Goal: Communication & Community: Answer question/provide support

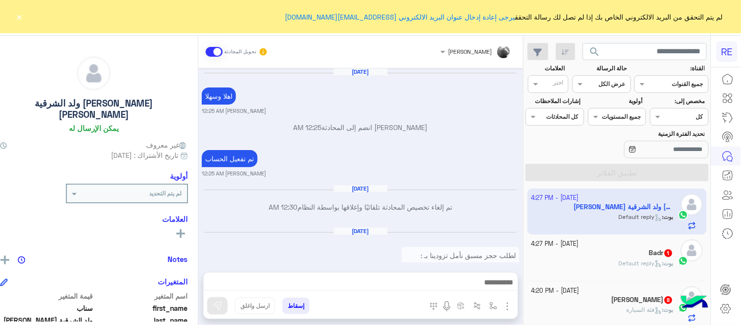
scroll to position [779, 0]
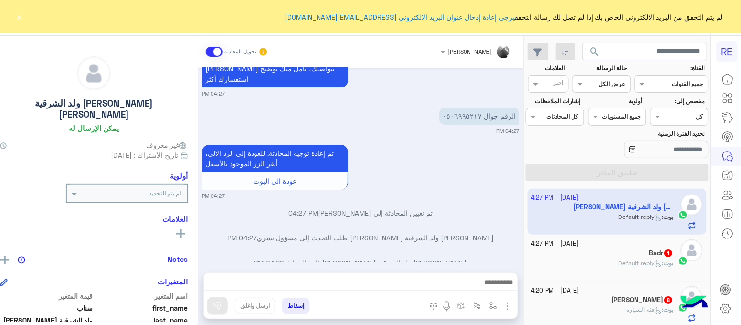
click at [471, 182] on div "[DATE] اهلا و[PERSON_NAME] 12:25 AM [PERSON_NAME] انضم إلى المحادثة 12:25 AM تم…" at bounding box center [360, 165] width 325 height 195
click at [20, 13] on button "×" at bounding box center [20, 17] width 10 height 10
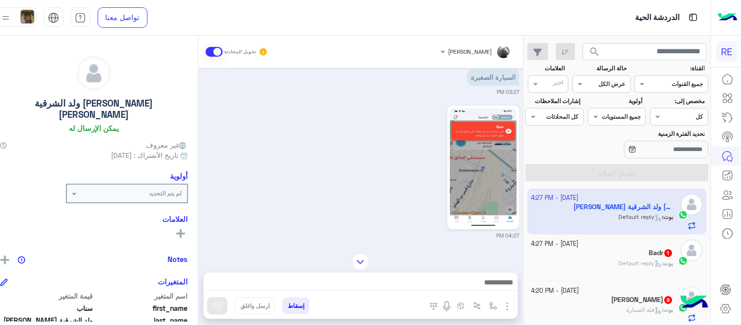
scroll to position [577, 0]
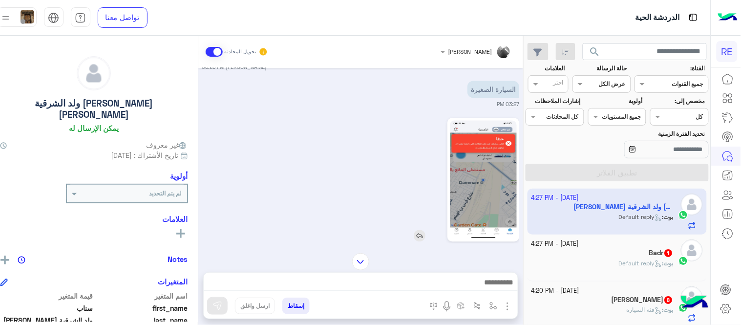
click at [499, 146] on img at bounding box center [483, 179] width 67 height 119
click at [424, 230] on img at bounding box center [420, 236] width 12 height 12
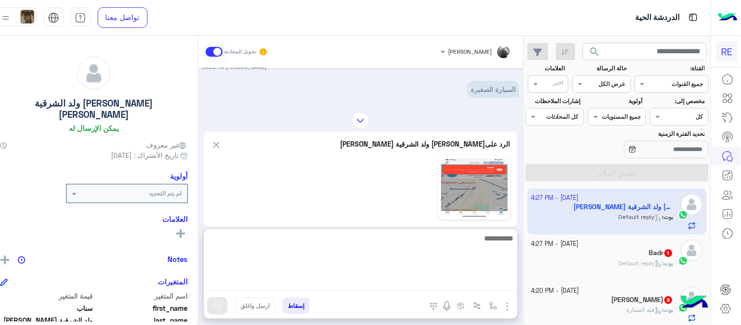
click at [385, 290] on textarea at bounding box center [361, 261] width 314 height 59
type textarea "**********"
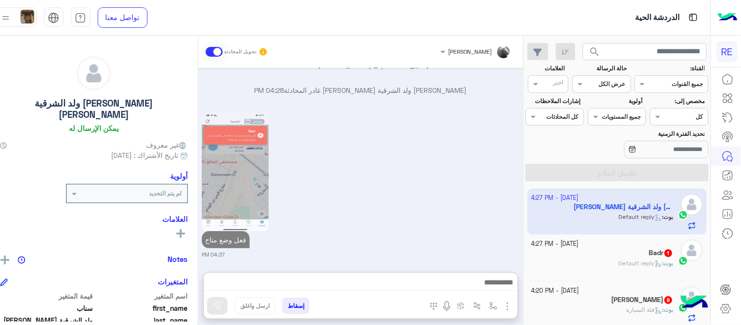
click at [397, 178] on div "فعل وضع متاح 04:37 PM" at bounding box center [361, 184] width 318 height 149
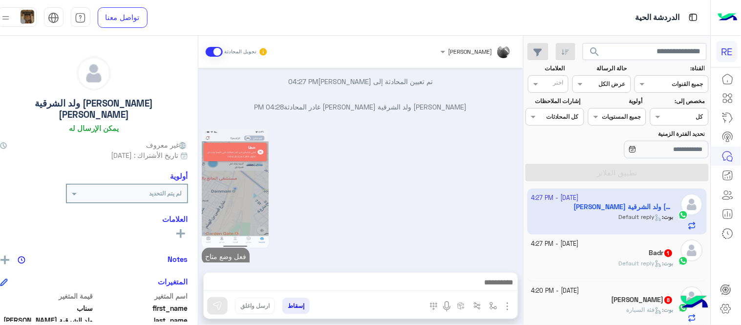
click at [579, 244] on small "[DATE] - 4:27 PM" at bounding box center [555, 243] width 47 height 9
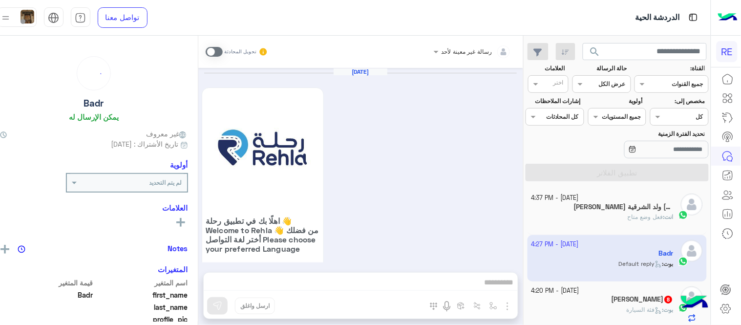
scroll to position [871, 0]
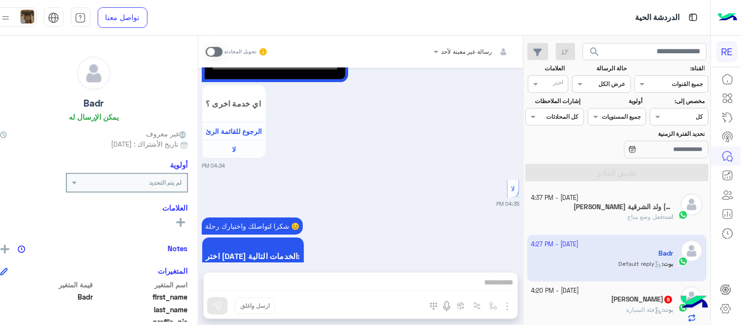
click at [220, 55] on span at bounding box center [214, 52] width 17 height 10
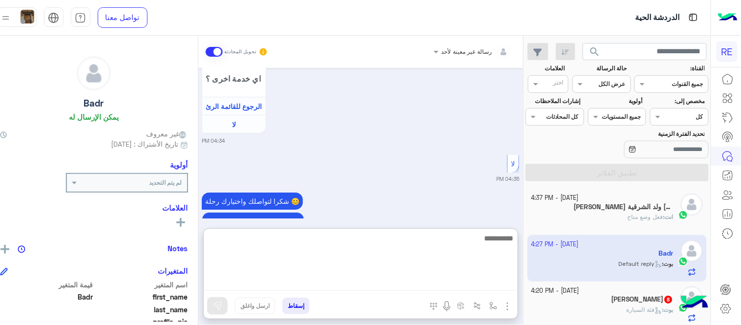
click at [358, 283] on textarea at bounding box center [361, 261] width 314 height 59
type textarea "**********"
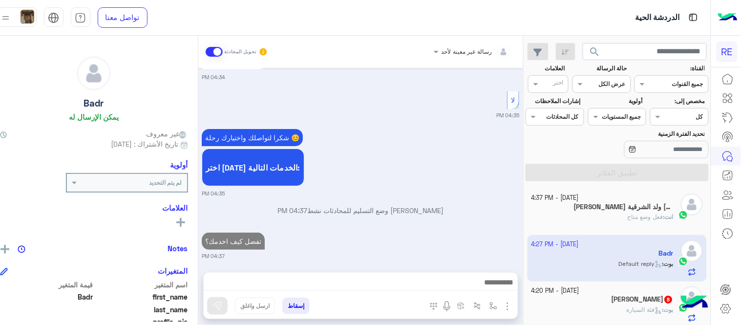
click at [453, 202] on div "[DATE] اهلًا بك في تطبيق رحلة 👋 Welcome to [GEOGRAPHIC_DATA] 👋 من فضلك أختر لغة…" at bounding box center [360, 165] width 325 height 195
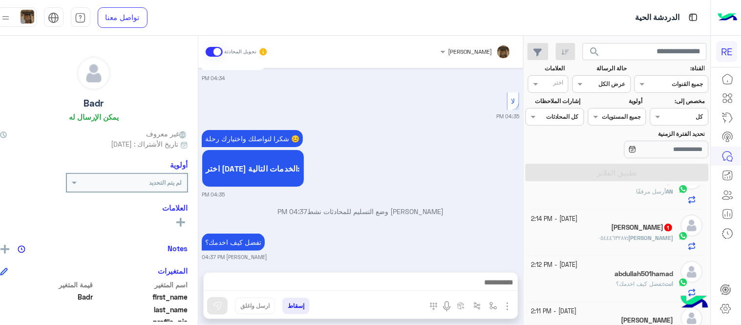
scroll to position [997, 0]
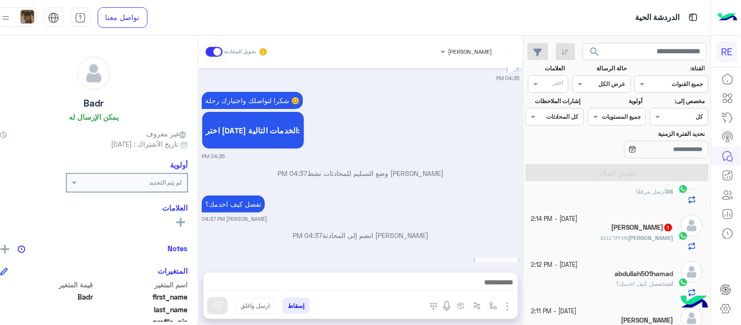
click at [582, 242] on div "محمد : ٠٥٤٤٤٦٣٢٨٧" at bounding box center [603, 242] width 142 height 17
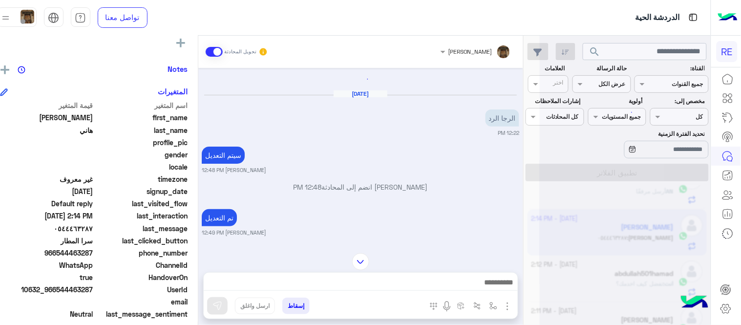
scroll to position [468, 0]
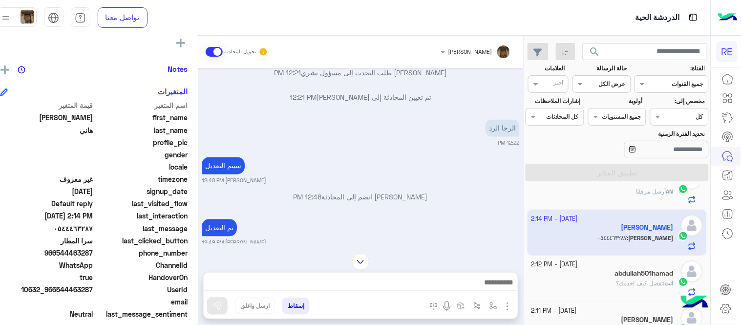
click at [362, 258] on img at bounding box center [360, 261] width 17 height 17
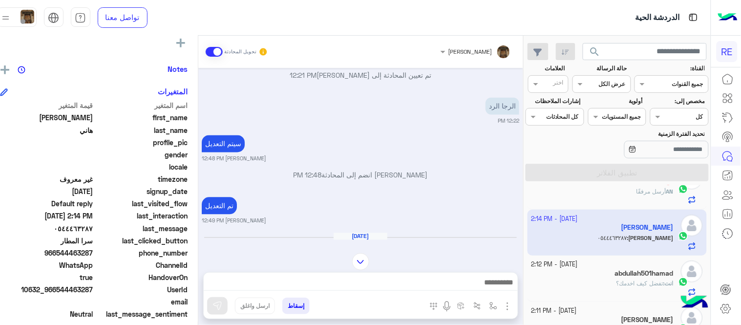
scroll to position [1370, 0]
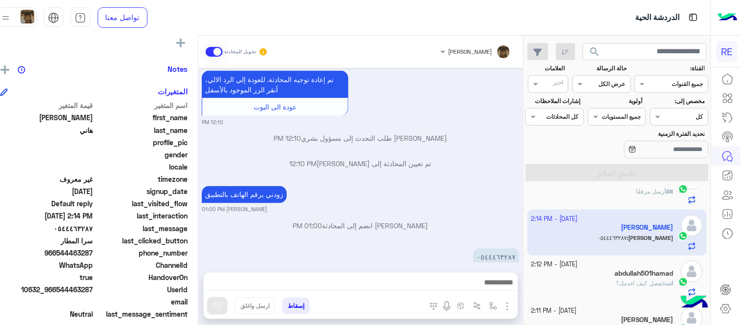
drag, startPoint x: 69, startPoint y: 252, endPoint x: 105, endPoint y: 250, distance: 35.7
click at [105, 250] on div "phone_number [PHONE_NUMBER]" at bounding box center [94, 254] width 188 height 12
copy span "544463287"
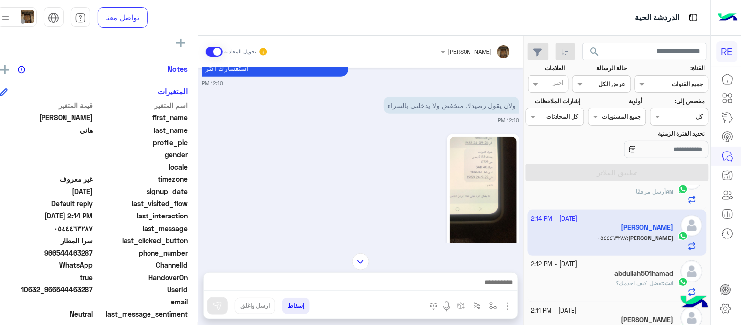
scroll to position [990, 0]
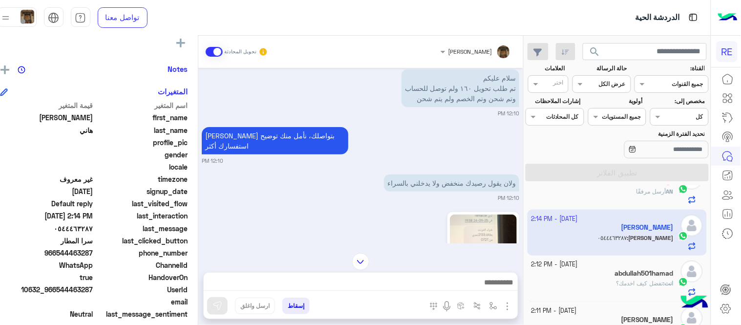
click at [487, 225] on img at bounding box center [483, 274] width 67 height 119
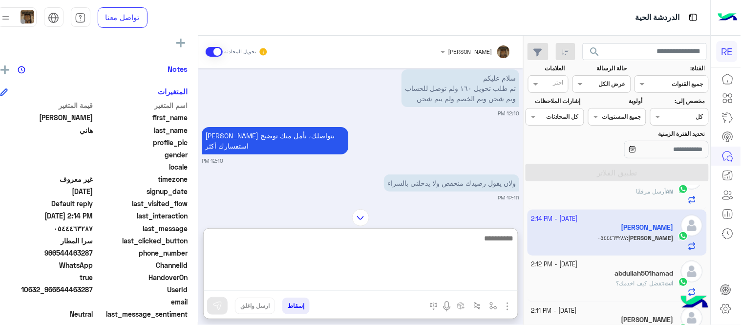
click at [411, 281] on textarea at bounding box center [361, 261] width 314 height 59
type textarea "********"
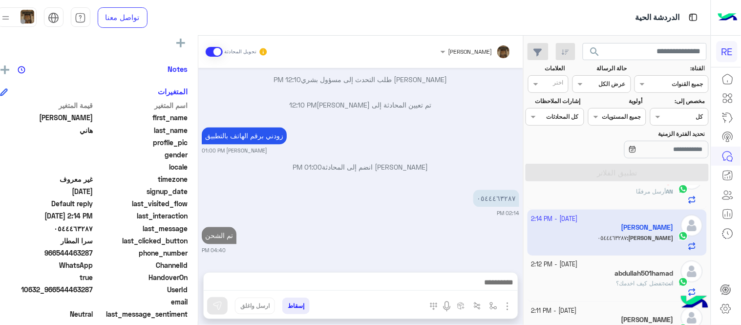
click at [460, 203] on div "[DATE] تم تعيين المحادثة إلى [PERSON_NAME] 10:13 AM تم التفعيل [PERSON_NAME] 02…" at bounding box center [360, 165] width 325 height 195
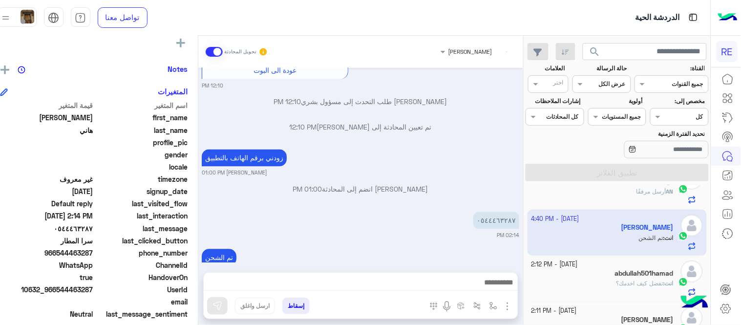
scroll to position [345, 0]
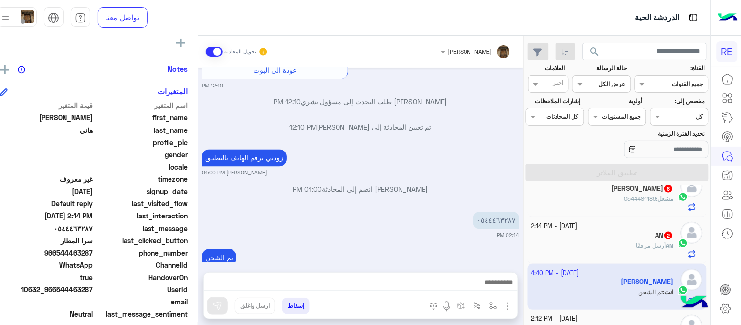
click at [597, 236] on div "AN 2" at bounding box center [603, 236] width 142 height 10
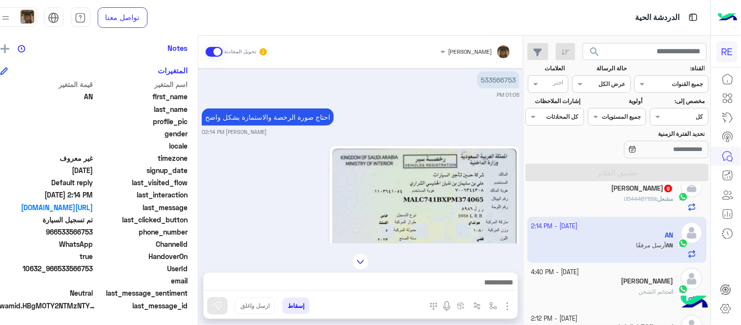
scroll to position [223, 0]
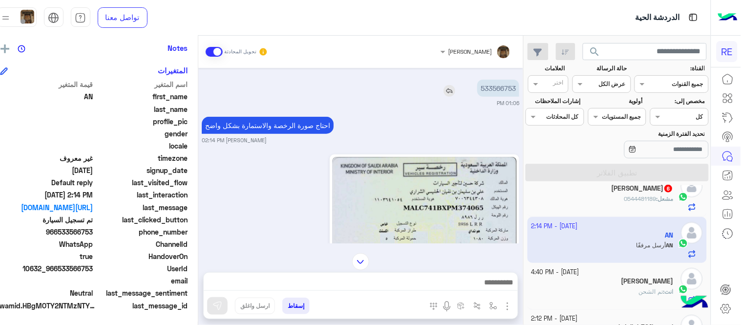
click at [507, 89] on p "533566753" at bounding box center [499, 88] width 42 height 17
copy p "533566753"
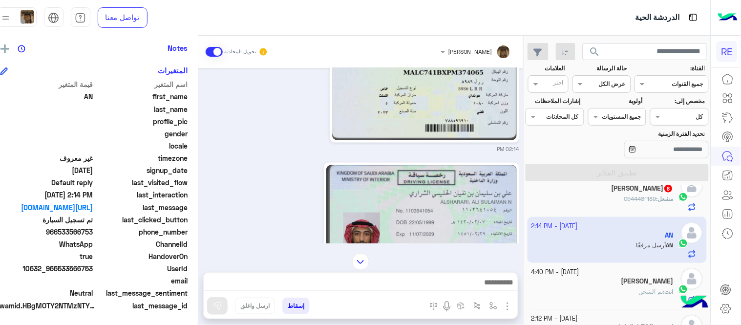
scroll to position [362, 0]
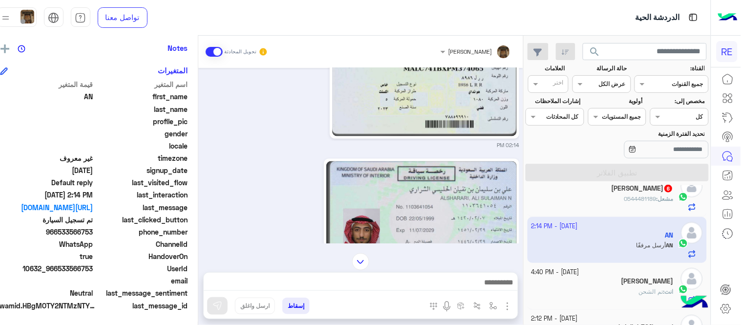
click at [389, 189] on img at bounding box center [421, 220] width 191 height 119
click at [448, 85] on img at bounding box center [424, 77] width 185 height 119
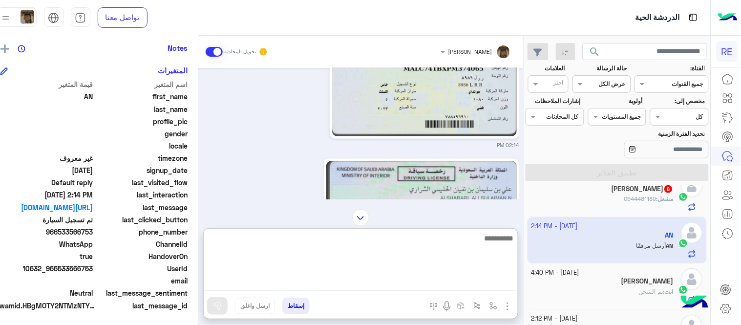
click at [392, 290] on textarea at bounding box center [361, 261] width 314 height 59
type textarea "*"
type textarea "**********"
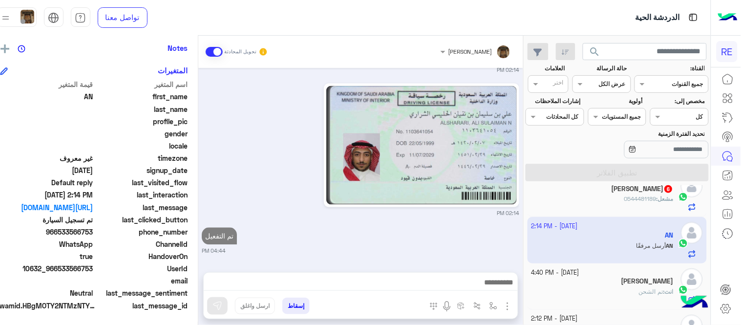
click at [422, 200] on div "[DATE] هل تم تنشيط الحساب ولا باقي 11:56 AM تم إعادة توجيه المحادثة. للعودة إلي…" at bounding box center [360, 165] width 325 height 195
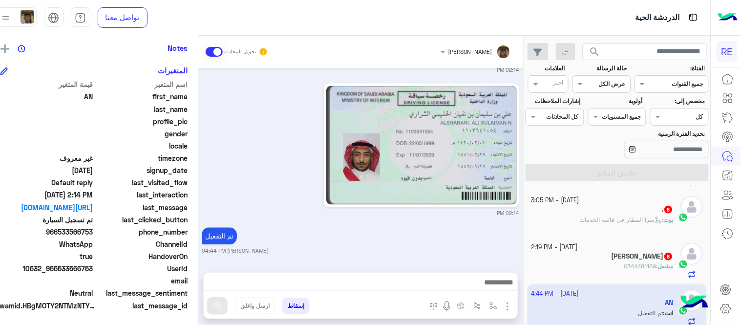
scroll to position [313, 0]
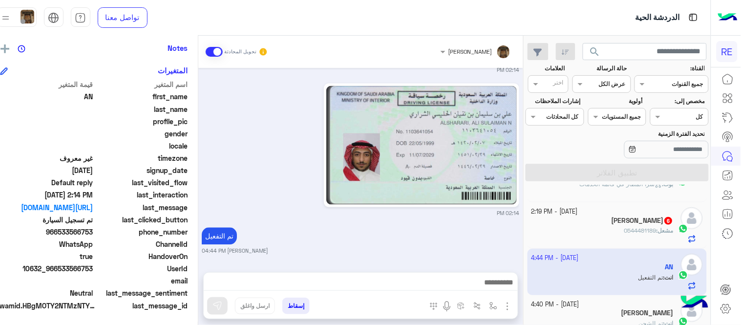
click at [595, 220] on div "[PERSON_NAME] 6" at bounding box center [603, 222] width 142 height 10
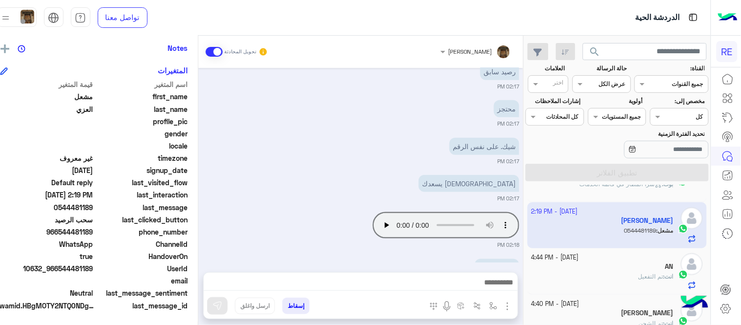
scroll to position [260, 0]
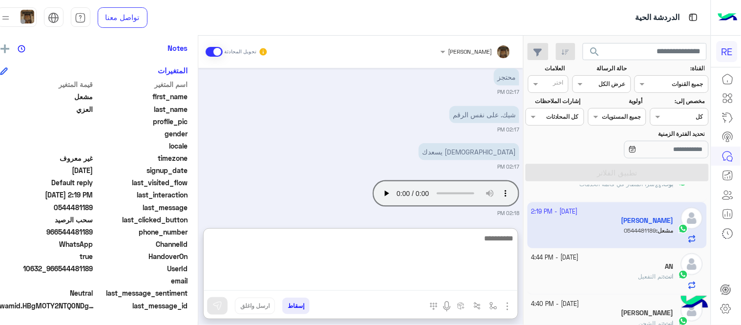
click at [403, 285] on textarea at bounding box center [361, 261] width 314 height 59
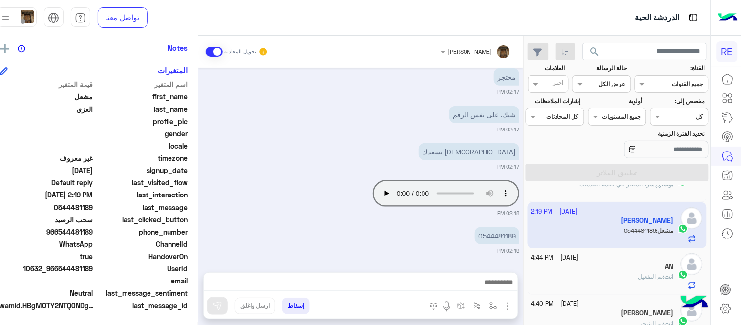
click at [476, 226] on div "[PERSON_NAME] تحويل المحادثة [DATE] كبتن رحله [PERSON_NAME] 👆 01:05 PM الاسم: […" at bounding box center [360, 182] width 325 height 293
click at [503, 233] on p "0544481189" at bounding box center [497, 235] width 44 height 17
copy p "0544481189"
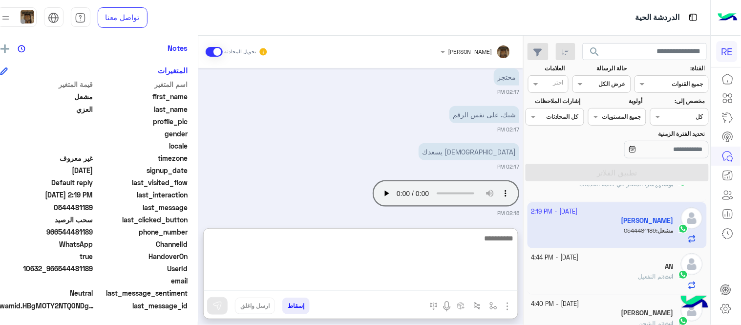
click at [353, 278] on textarea at bounding box center [361, 261] width 314 height 59
type textarea "**********"
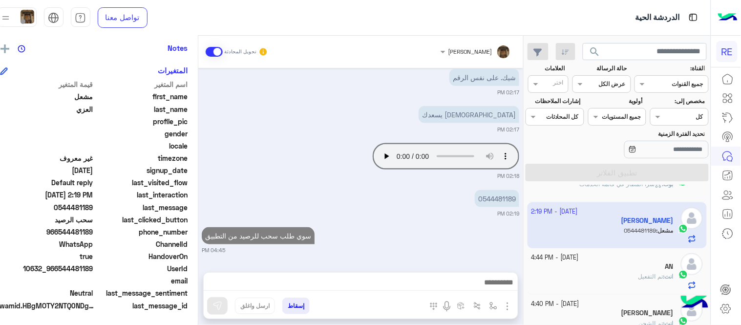
scroll to position [296, 0]
click at [435, 209] on div "[DATE] كبتن رحله [PERSON_NAME] 👆 01:05 PM الاسم: [PERSON_NAME] البنك:: البنك ال…" at bounding box center [360, 165] width 325 height 195
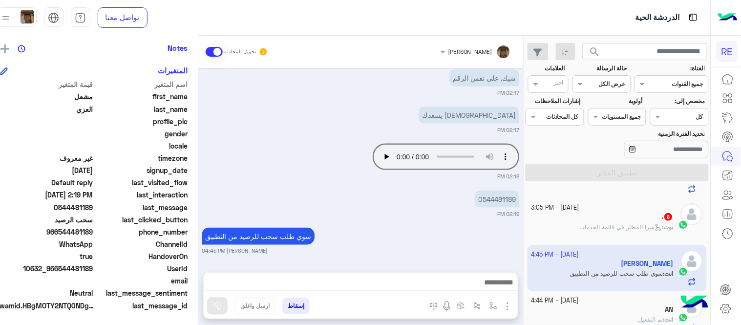
scroll to position [260, 0]
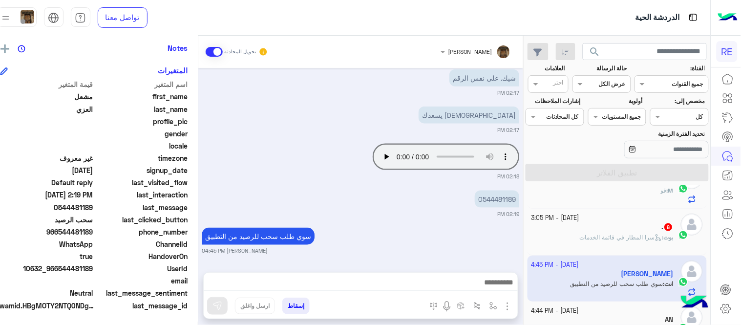
click at [580, 238] on span "سرا المطار في قائمة الخدمات" at bounding box center [621, 237] width 83 height 7
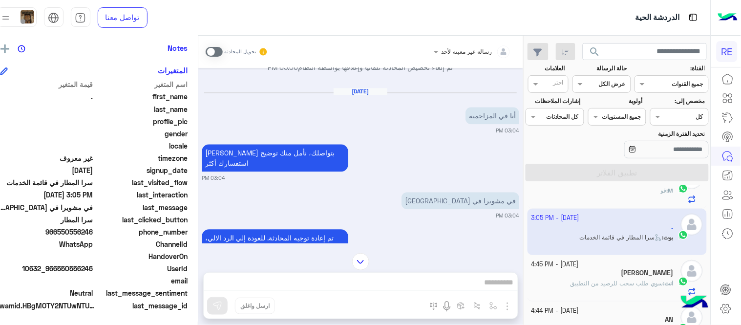
scroll to position [544, 0]
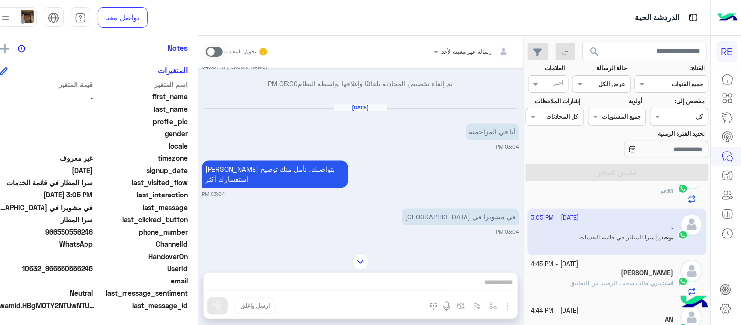
click at [223, 50] on span at bounding box center [214, 52] width 17 height 10
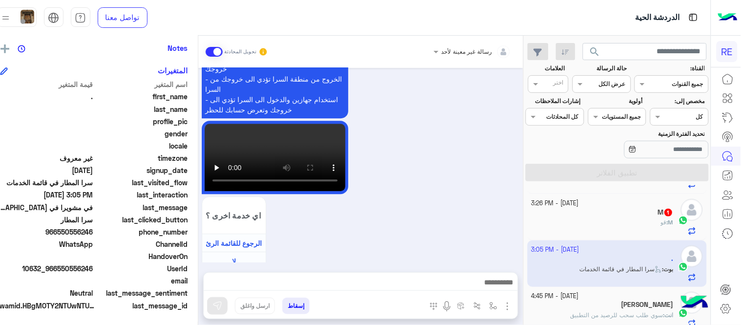
scroll to position [223, 0]
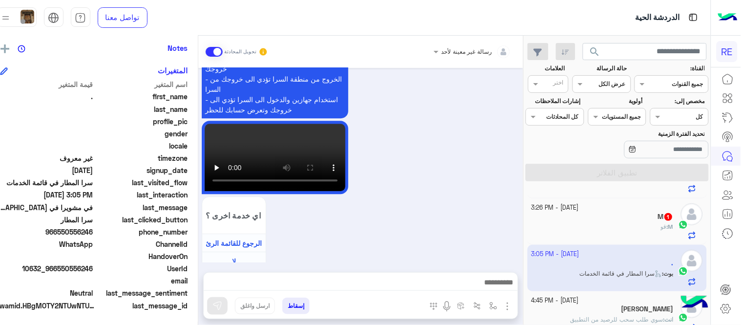
click at [592, 222] on div "M 1" at bounding box center [603, 218] width 142 height 10
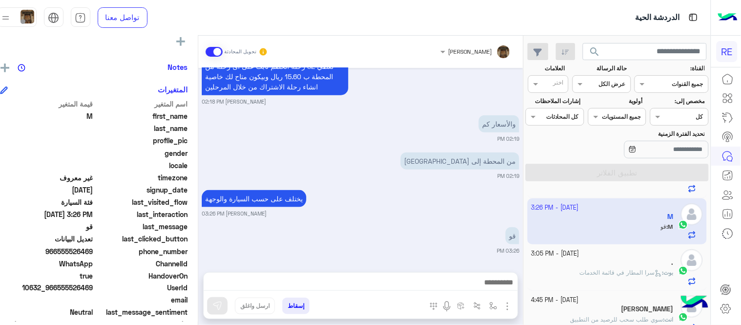
scroll to position [200, 0]
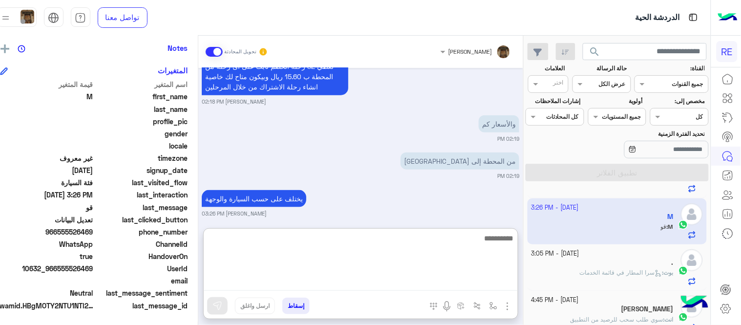
click at [464, 276] on textarea at bounding box center [361, 261] width 314 height 59
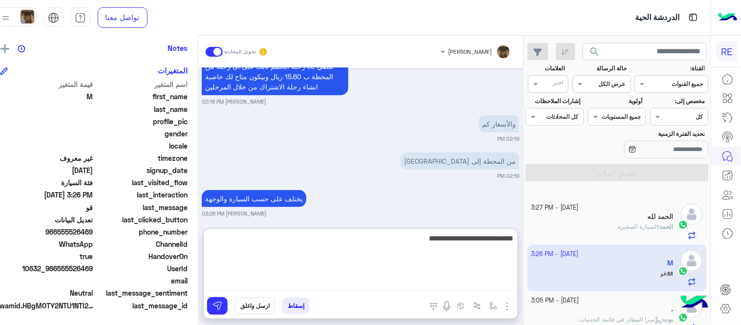
type textarea "**********"
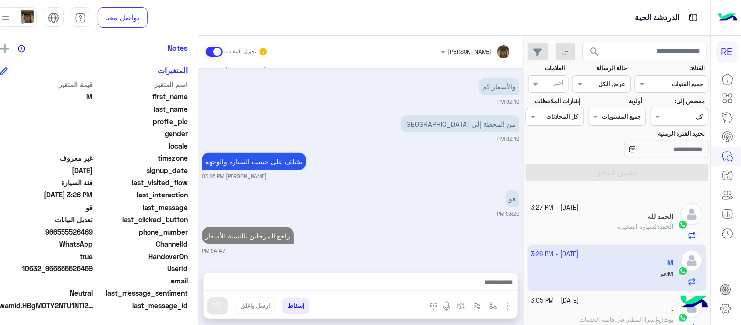
scroll to position [291, 0]
click at [437, 183] on div "[DATE] المرحل بيرسلك طلب الرحلة على التطبيق وبتسوى بدء مباشرة [PERSON_NAME] 02:…" at bounding box center [360, 165] width 325 height 195
drag, startPoint x: 534, startPoint y: 231, endPoint x: 531, endPoint y: 226, distance: 5.9
click at [524, 226] on mat-drawer "[PERSON_NAME] تحويل المحادثة [DATE] المرحل بيرسلك طلب الرحلة على التطبيق وبتسوى…" at bounding box center [257, 182] width 534 height 293
click at [583, 226] on div "الحمد : السيارة الصغيرة" at bounding box center [603, 230] width 142 height 17
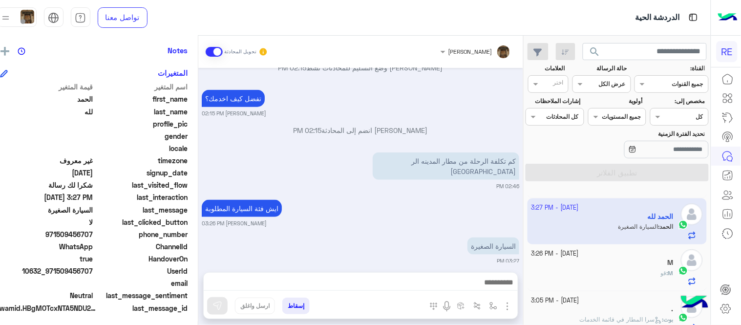
scroll to position [200, 0]
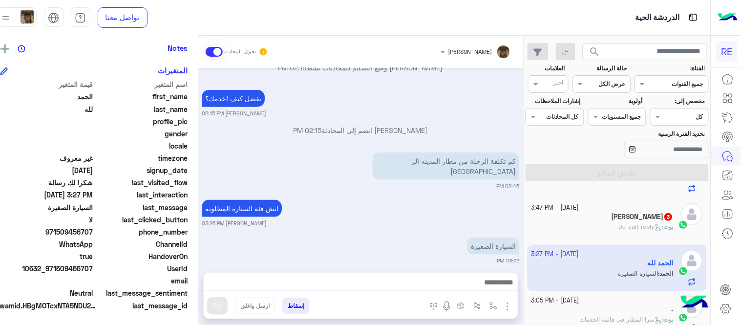
click at [418, 181] on div "[DATE] لطلب حجز مسبق نأمل تزودينا بـ : التاريخ: الساعة: اسم العميل: رقم العميل:…" at bounding box center [360, 165] width 325 height 195
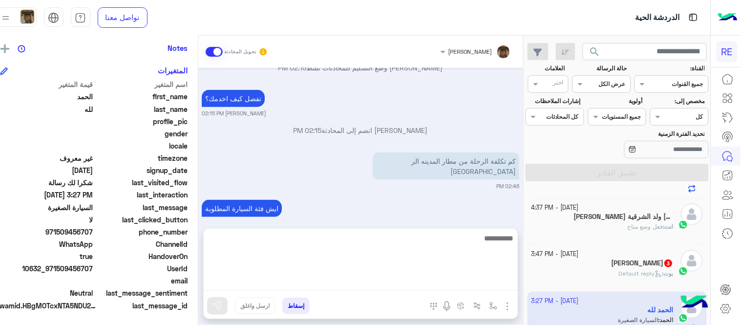
click at [360, 286] on textarea at bounding box center [361, 261] width 314 height 59
type textarea "*******"
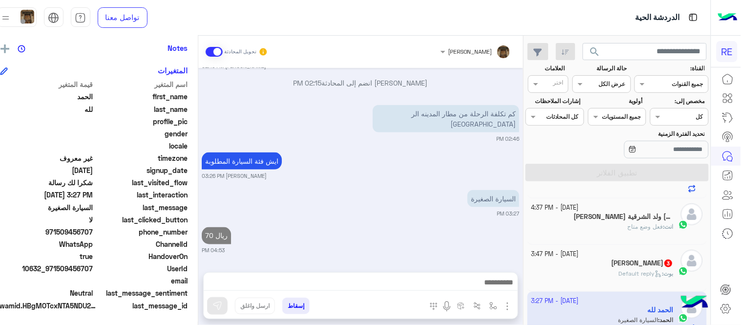
scroll to position [297, 0]
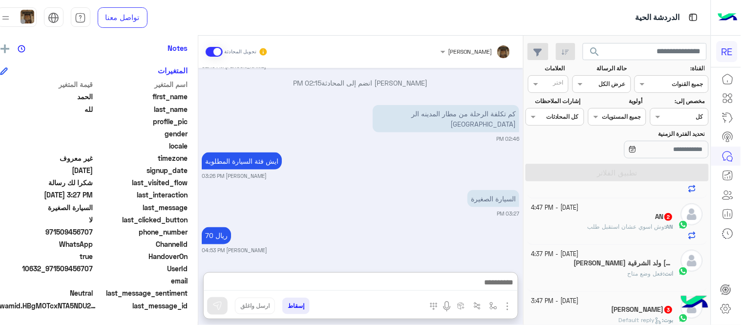
click at [450, 150] on div "ايش فئة السيارة المطلوبة [PERSON_NAME] 03:26 PM" at bounding box center [361, 165] width 318 height 30
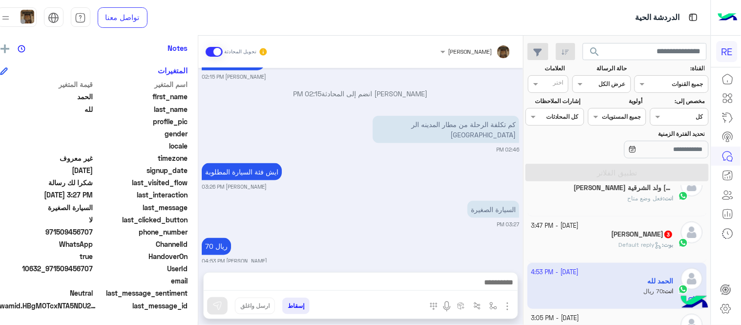
scroll to position [291, 0]
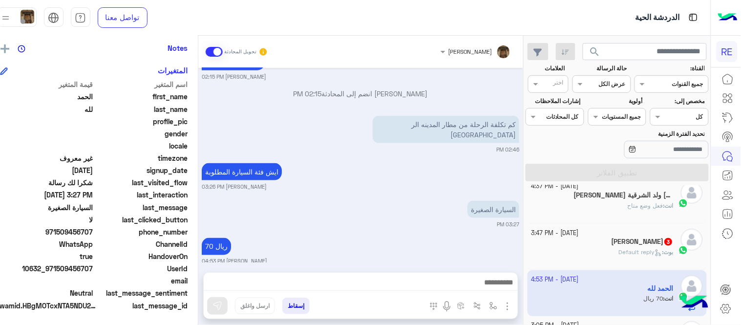
click at [593, 256] on div "[PERSON_NAME] : Default reply" at bounding box center [603, 256] width 142 height 17
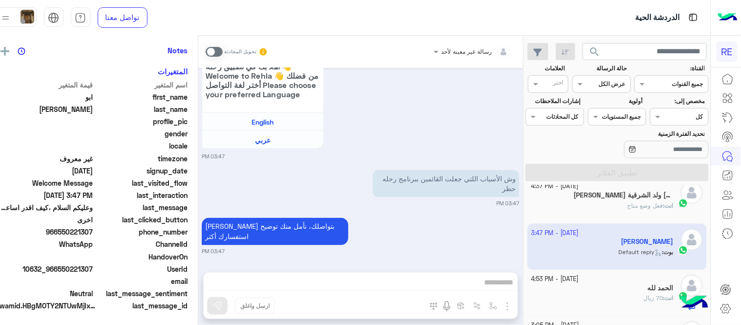
scroll to position [200, 0]
click at [223, 53] on span at bounding box center [214, 52] width 17 height 10
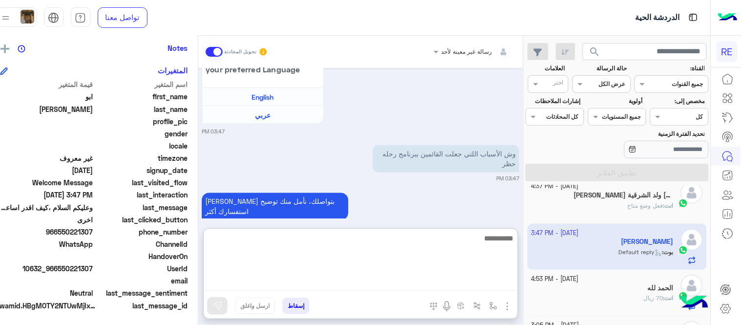
click at [427, 282] on textarea at bounding box center [361, 261] width 314 height 59
type textarea "**********"
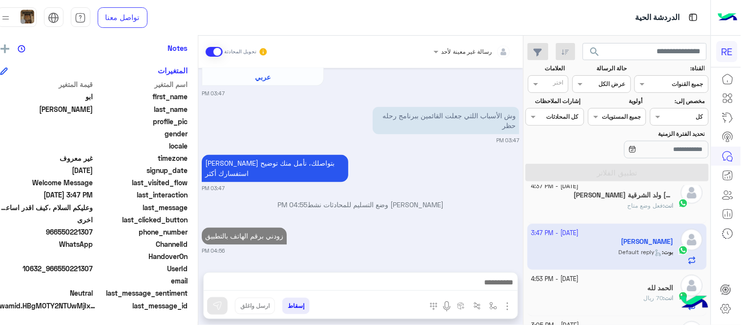
scroll to position [416, 0]
click at [487, 204] on div "[DATE] [PERSON_NAME] انضم إلى المحادثة 09:47 AM 0550221307 10:02 AM جاري المراج…" at bounding box center [360, 165] width 325 height 195
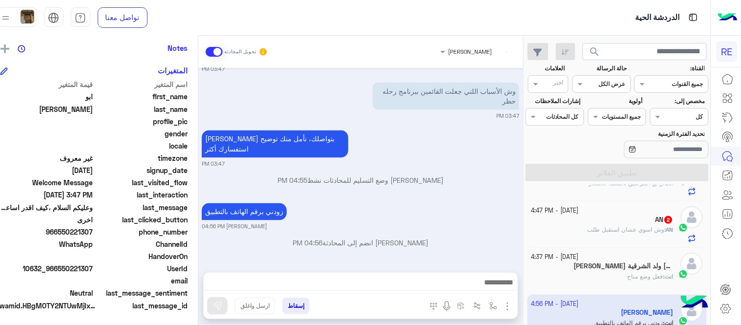
scroll to position [196, 0]
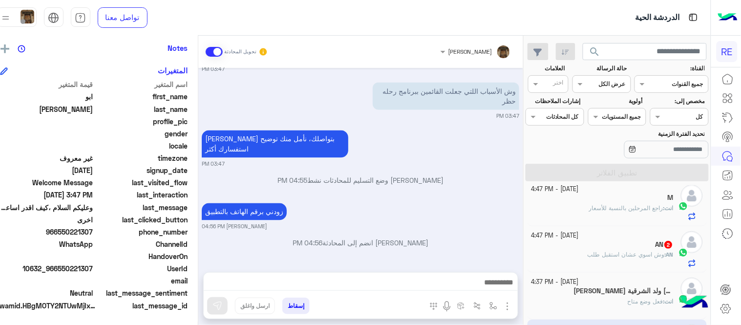
click at [596, 243] on div "AN 2" at bounding box center [603, 245] width 142 height 10
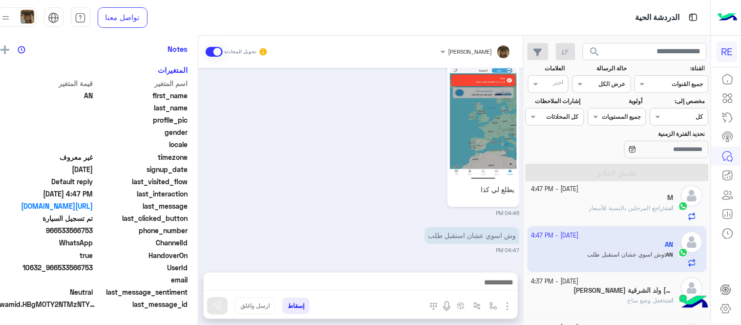
scroll to position [198, 0]
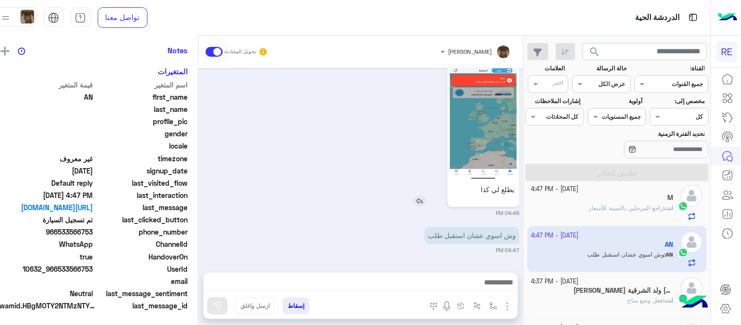
click at [493, 113] on img at bounding box center [483, 120] width 67 height 119
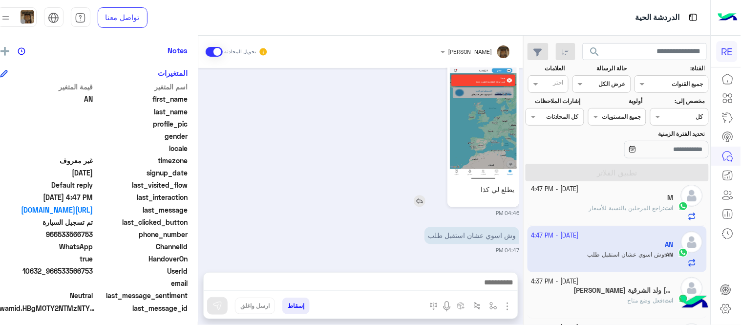
scroll to position [200, 0]
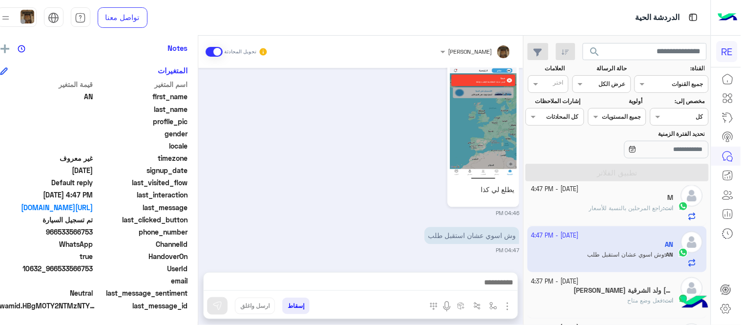
click at [394, 275] on div at bounding box center [361, 285] width 314 height 24
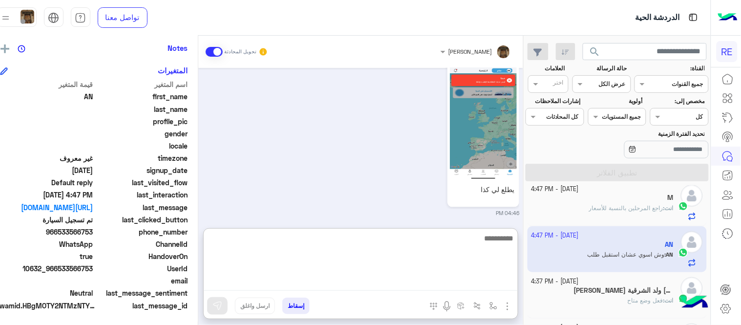
click at [394, 283] on textarea at bounding box center [361, 261] width 314 height 59
type textarea "**********"
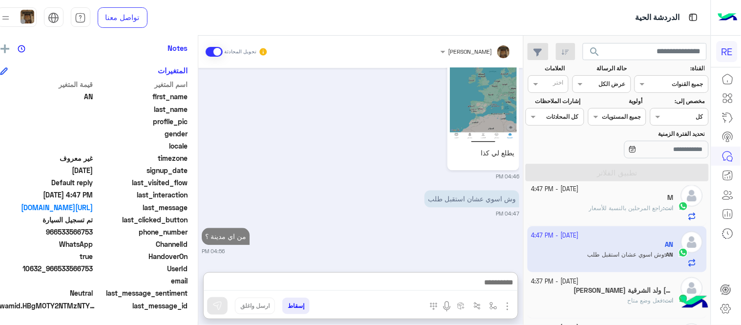
click at [425, 207] on div "[DATE] تم تعيين المحادثة إلى [PERSON_NAME] 11:56 AM زودني برقم الهاتف بالتطبيق …" at bounding box center [360, 165] width 325 height 195
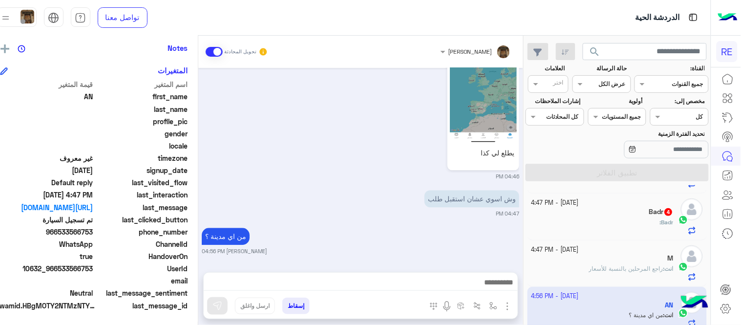
scroll to position [131, 0]
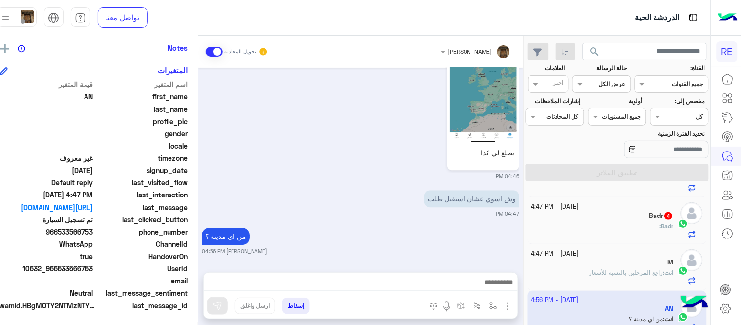
click at [563, 226] on div "Badr :" at bounding box center [603, 230] width 142 height 17
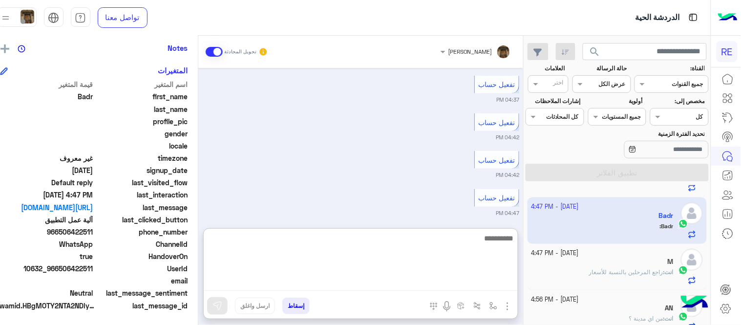
scroll to position [218, 0]
click at [304, 279] on textarea at bounding box center [361, 261] width 314 height 59
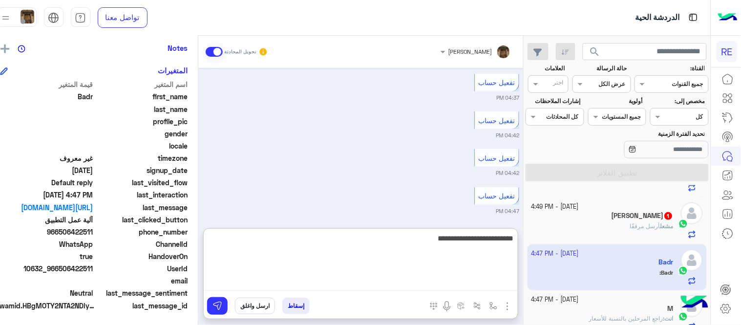
type textarea "**********"
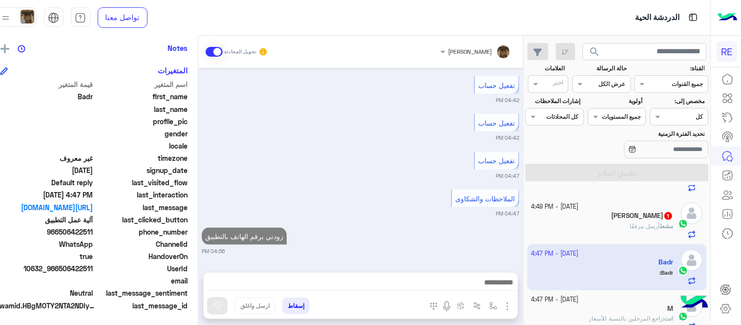
scroll to position [253, 0]
click at [370, 194] on div "[DATE] لا 04:35 PM شكرا لتواصلك واختيارك رحلة 😊 اختر [DATE] الخدمات التالية: 04…" at bounding box center [360, 165] width 325 height 195
click at [587, 213] on div "[PERSON_NAME] 1" at bounding box center [603, 217] width 142 height 10
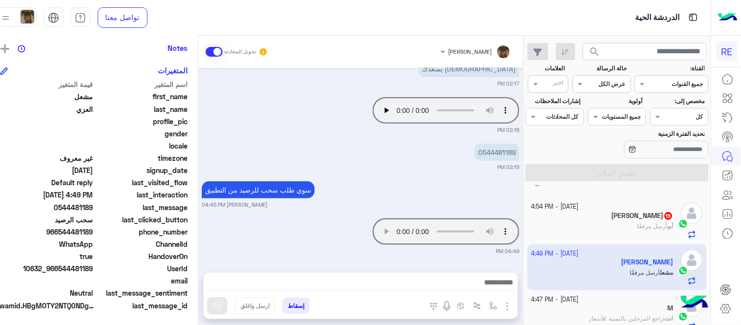
click at [467, 180] on div "سوي طلب سحب للرصيد من التطبيق [PERSON_NAME] 04:45 PM" at bounding box center [361, 194] width 318 height 30
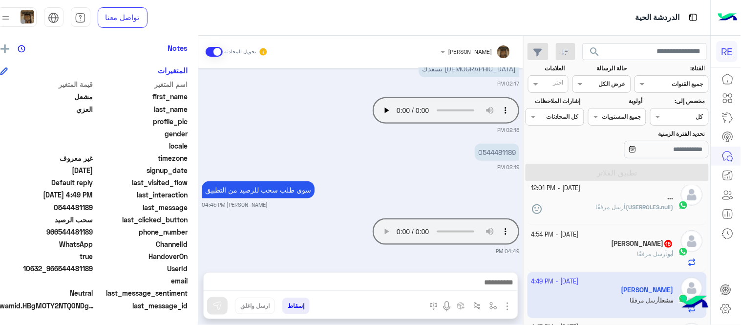
scroll to position [99, 0]
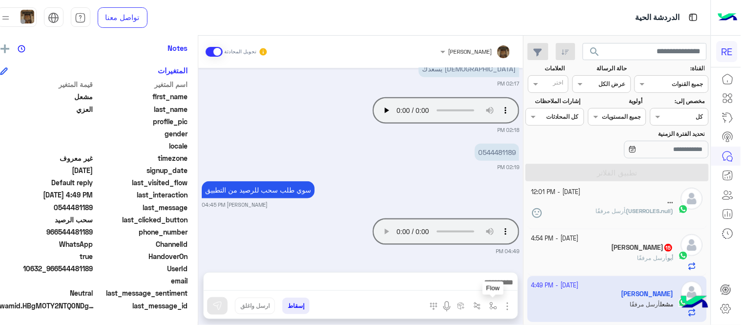
click at [498, 303] on img "button" at bounding box center [494, 306] width 8 height 8
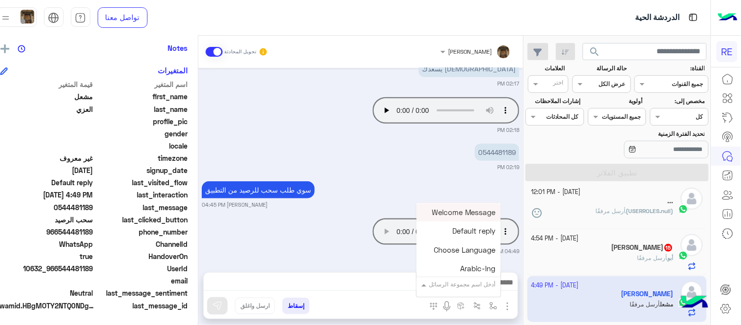
click at [467, 287] on div "أدخل اسم مجموعة الرسائل" at bounding box center [462, 284] width 67 height 9
type input "**"
click at [473, 209] on span "سحب الرصيد" at bounding box center [475, 212] width 42 height 9
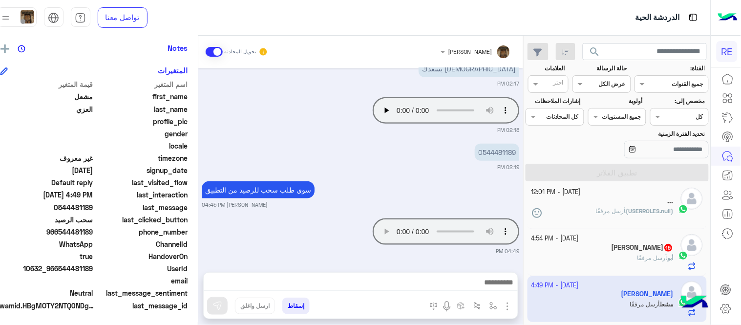
type textarea "**********"
click at [409, 276] on div "**********" at bounding box center [361, 284] width 314 height 26
click at [409, 280] on div "**********" at bounding box center [361, 284] width 314 height 26
click at [445, 282] on icon at bounding box center [443, 284] width 8 height 8
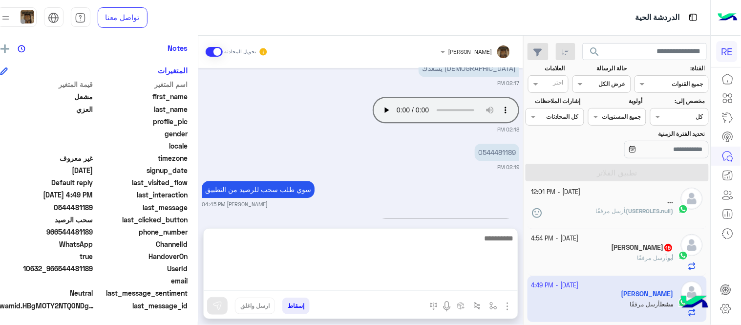
scroll to position [658, 0]
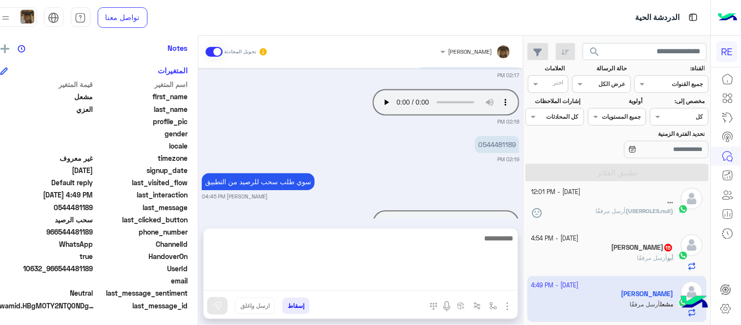
click at [413, 282] on textarea at bounding box center [361, 261] width 314 height 59
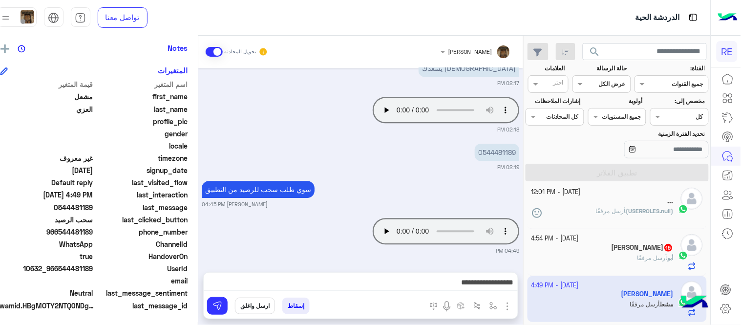
click at [310, 216] on div "Your browser does not support the audio tag. 04:49 PM" at bounding box center [361, 235] width 318 height 39
click at [208, 253] on mat-drawer-container "[PERSON_NAME] تحويل المحادثة [DATE] تم إعادة توجيه المحادثة. للعودة إلي الرد ال…" at bounding box center [256, 182] width 533 height 293
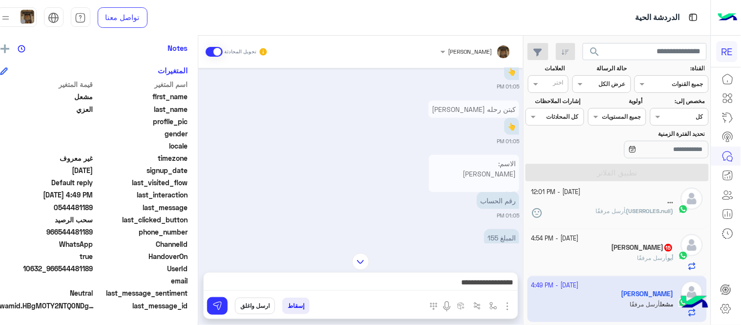
scroll to position [289, 0]
click at [491, 176] on p "الاسم: [PERSON_NAME] البنك:: البنك الأهلي السعودي الآيبان: [FINANCIAL_ID] رقم ا…" at bounding box center [474, 235] width 90 height 151
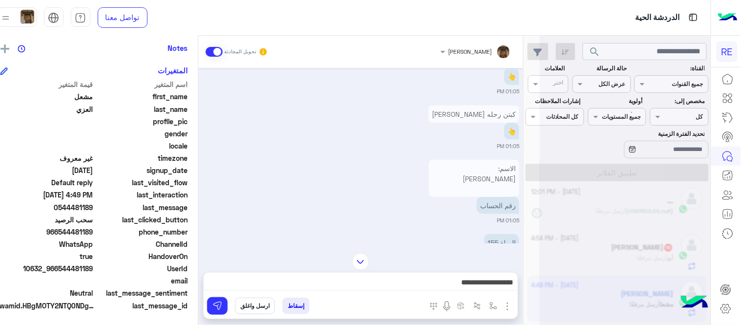
click at [500, 182] on p "الاسم: [PERSON_NAME] البنك:: البنك الأهلي السعودي الآيبان: [FINANCIAL_ID] رقم ا…" at bounding box center [474, 235] width 90 height 151
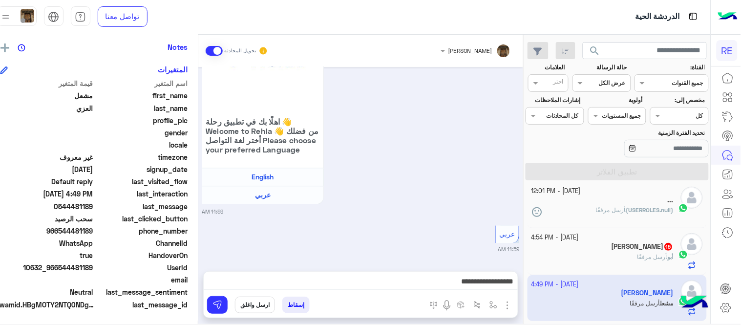
scroll to position [313, 0]
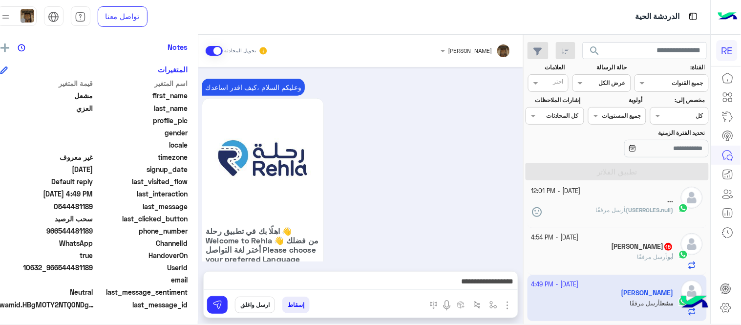
drag, startPoint x: 208, startPoint y: 186, endPoint x: 213, endPoint y: 223, distance: 38.0
click at [213, 223] on mat-drawer-container "**********" at bounding box center [256, 181] width 533 height 293
click at [474, 215] on div "وعليكم السلام ،كيف اقدر اساعدك اهلًا بك في تطبيق رحلة 👋 Welcome to Rehla 👋 من ف…" at bounding box center [361, 200] width 318 height 249
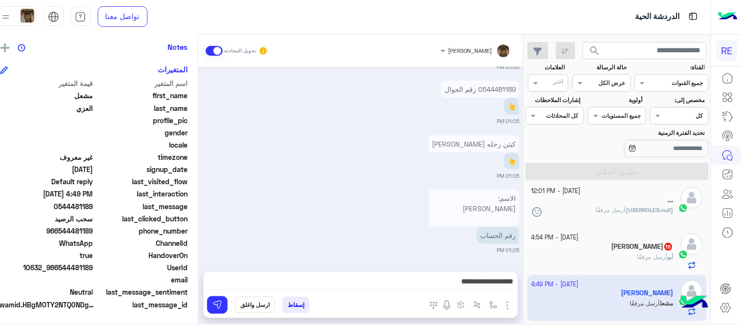
scroll to position [226, 0]
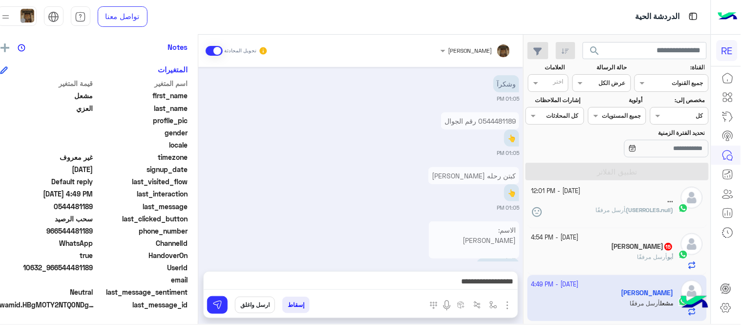
click at [484, 235] on p "الاسم: [PERSON_NAME] البنك:: البنك الأهلي السعودي الآيبان: [FINANCIAL_ID] رقم ا…" at bounding box center [474, 296] width 90 height 151
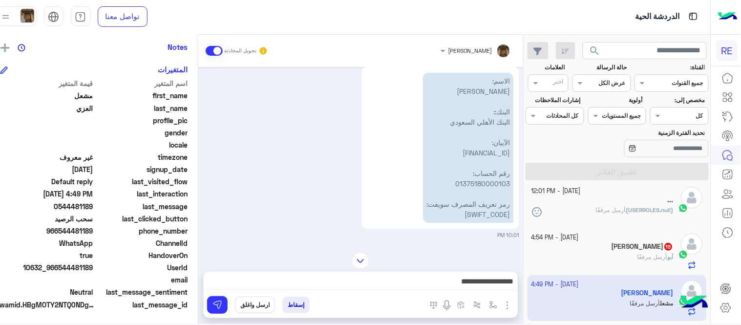
scroll to position [542, 0]
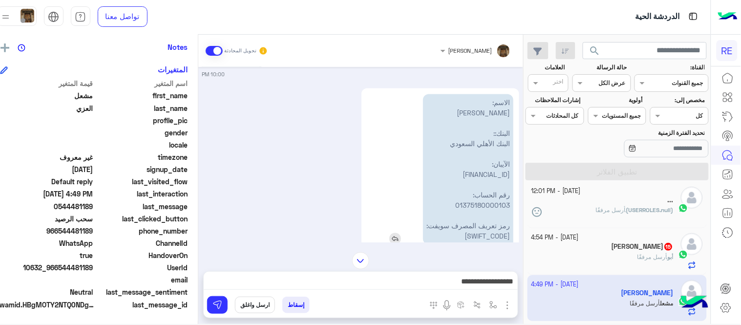
click at [511, 104] on p "الاسم: [PERSON_NAME] البنك:: البنك الأهلي السعودي الآيبان: [FINANCIAL_ID] رقم ا…" at bounding box center [468, 169] width 90 height 151
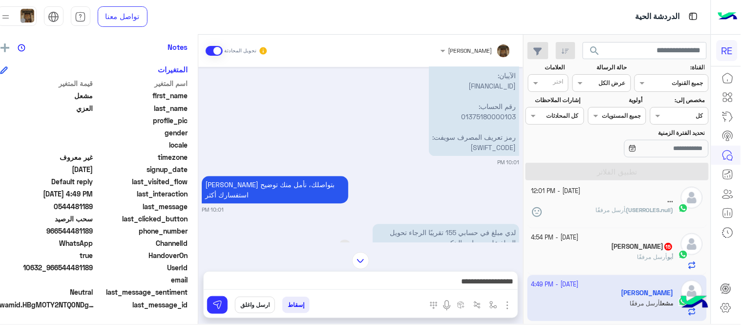
scroll to position [663, 0]
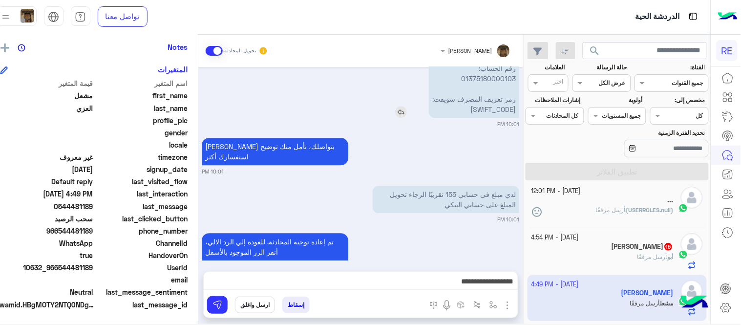
drag, startPoint x: 511, startPoint y: 104, endPoint x: 501, endPoint y: 112, distance: 12.8
click at [501, 112] on p "الاسم: [PERSON_NAME] البنك:: البنك الأهلي السعودي الآيبان: [FINANCIAL_ID] رقم ا…" at bounding box center [474, 42] width 90 height 151
copy app-msgs-text
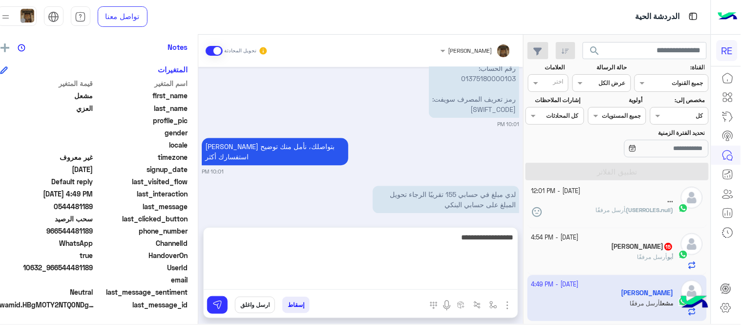
click at [416, 285] on textarea "**********" at bounding box center [361, 260] width 314 height 59
type textarea "**********"
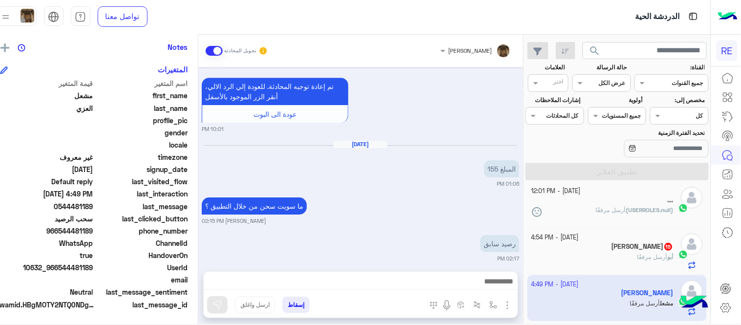
click at [429, 172] on div "[DATE] عربي 09:59 PM هل أنت ؟ كابتن 👨🏻‍✈️ عميل 🧳 رحال (مرشد مرخص) 🏖️ 09:59 PM ك…" at bounding box center [360, 164] width 325 height 195
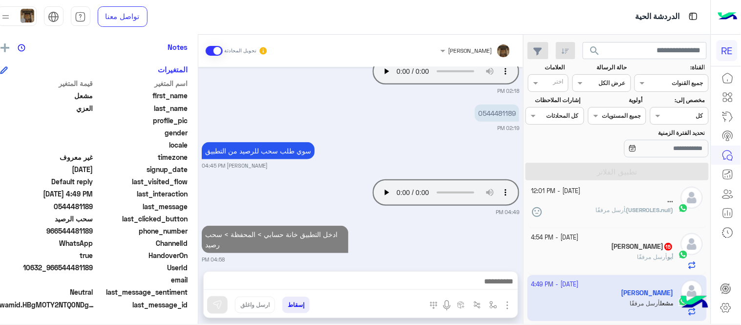
click at [598, 242] on div "أبو تالا 15" at bounding box center [603, 247] width 142 height 10
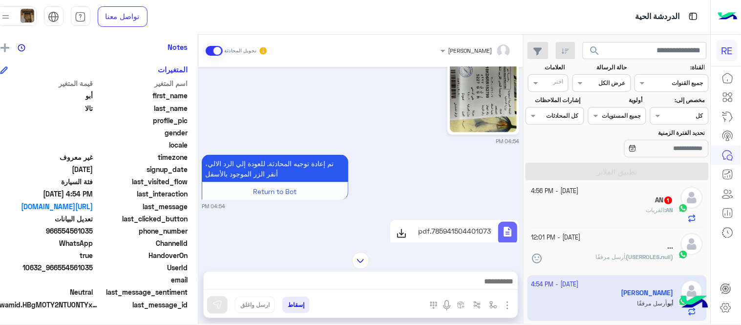
scroll to position [357, 0]
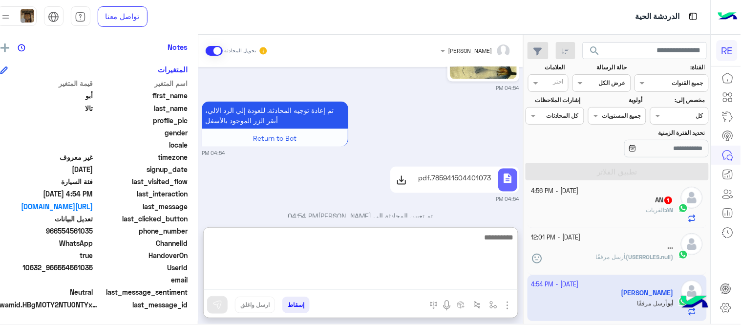
click at [318, 281] on textarea at bounding box center [361, 260] width 314 height 59
type textarea "**********"
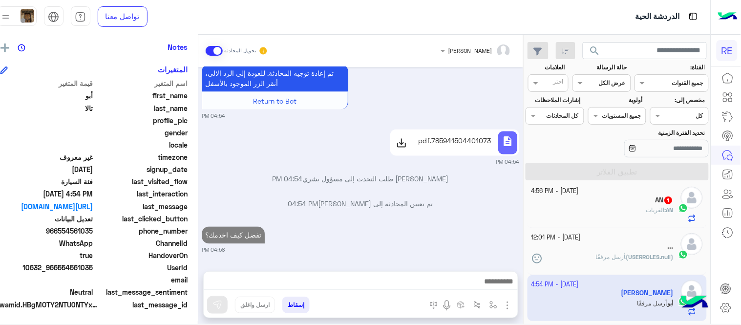
click at [406, 160] on div "[DATE] الرجوع للقائمة الرئ 04:53 PM اختر [DATE] الخدمات التالية: 04:53 PM تعديل…" at bounding box center [360, 164] width 325 height 195
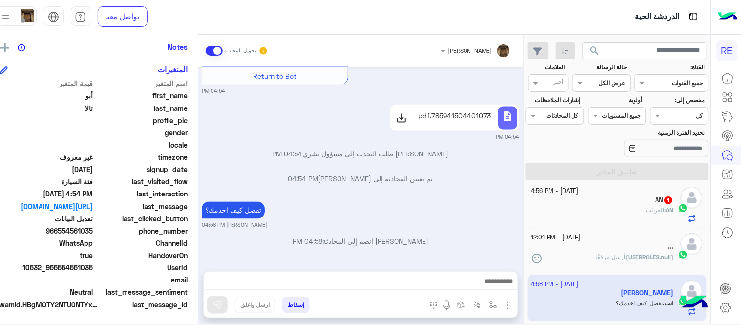
scroll to position [0, 0]
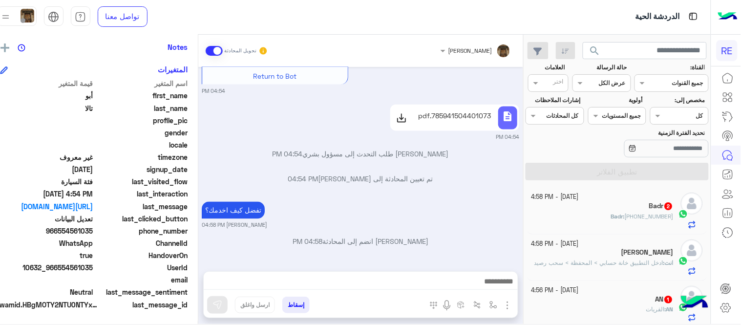
click at [612, 312] on div "AN : القريات" at bounding box center [603, 313] width 142 height 17
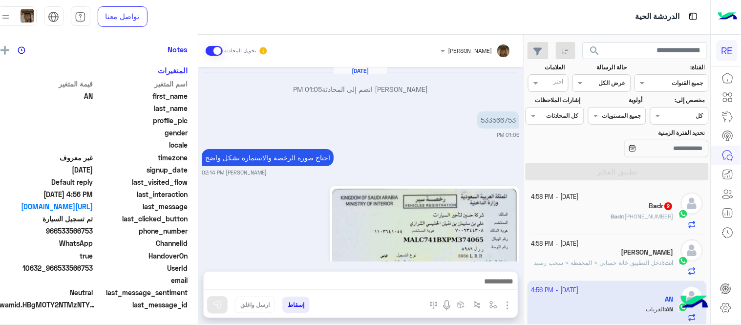
scroll to position [528, 0]
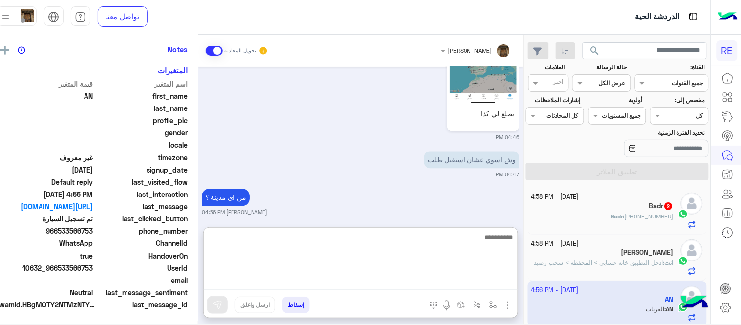
click at [441, 281] on textarea at bounding box center [361, 260] width 314 height 59
type textarea "**********"
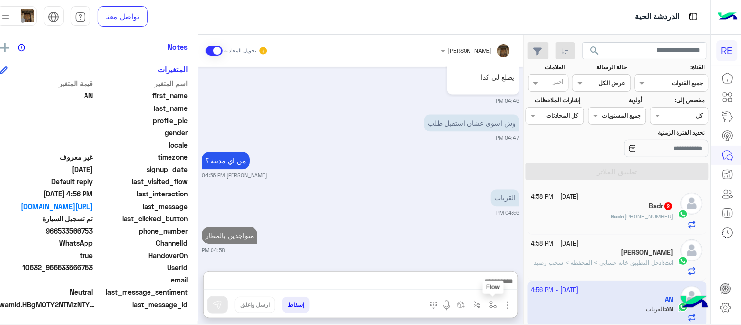
click at [501, 309] on button "button" at bounding box center [493, 305] width 16 height 16
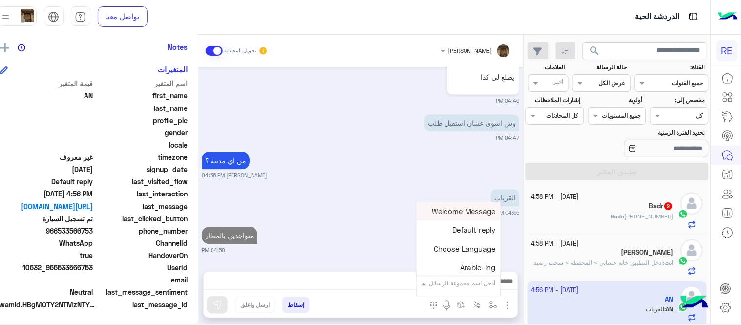
click at [477, 283] on input "text" at bounding box center [471, 282] width 49 height 9
type input "*"
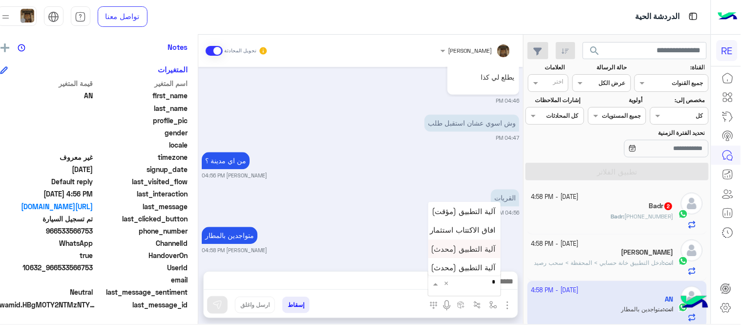
click at [473, 251] on span "آلية التطبيق (محدث)" at bounding box center [463, 248] width 65 height 9
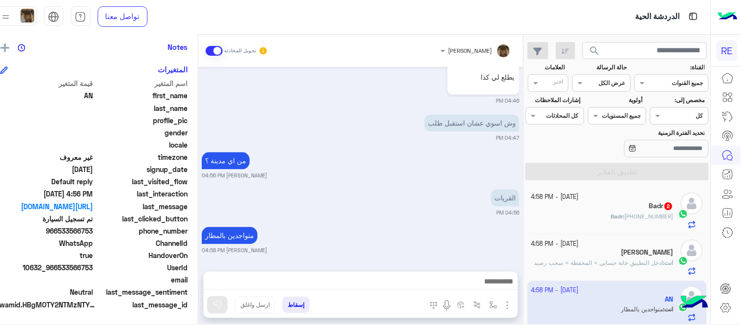
type textarea "**********"
click at [228, 309] on button at bounding box center [217, 305] width 21 height 18
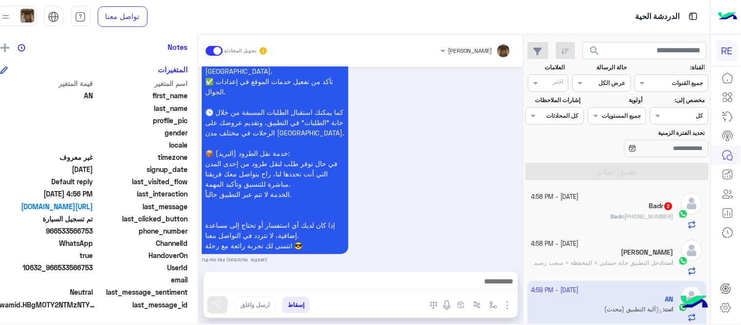
click at [598, 208] on div "Badr 2" at bounding box center [603, 207] width 142 height 10
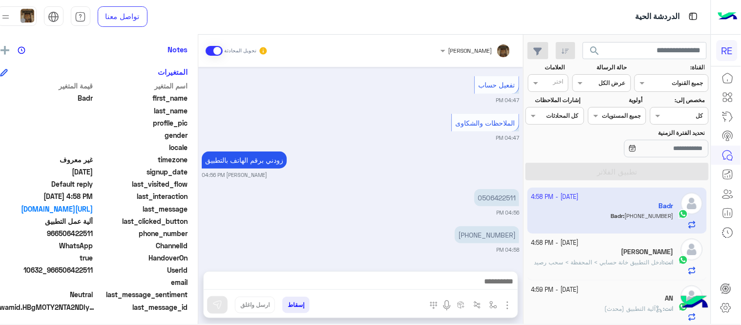
scroll to position [200, 0]
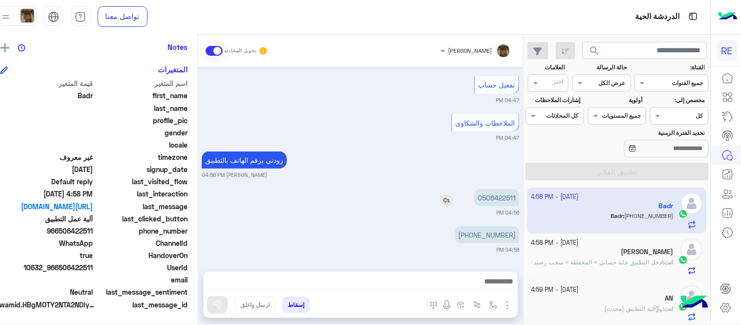
drag, startPoint x: 492, startPoint y: 197, endPoint x: 528, endPoint y: 199, distance: 35.7
click at [520, 199] on p "0506422511" at bounding box center [497, 197] width 45 height 17
copy p "506422511"
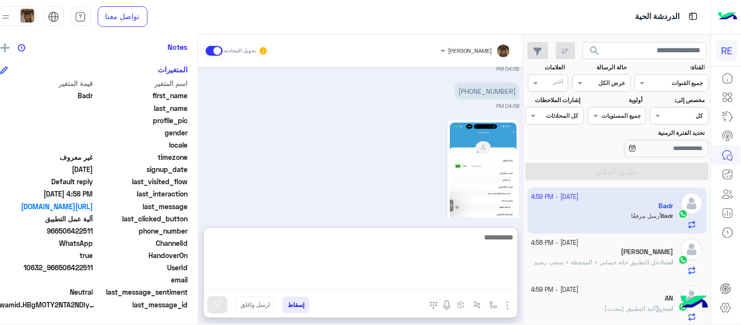
click at [436, 277] on textarea at bounding box center [361, 260] width 314 height 59
type textarea "**********"
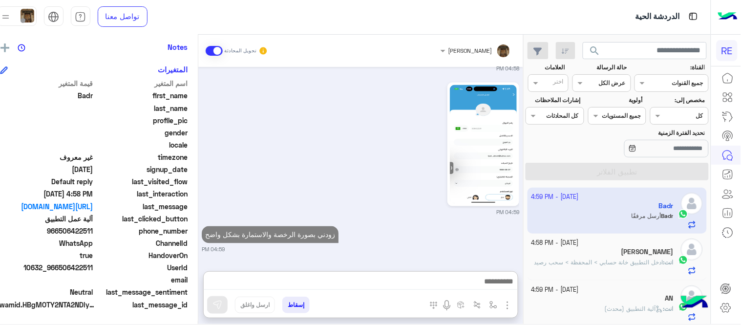
scroll to position [390, 0]
click at [638, 262] on span "ادخل التطبيق خانة حسابي > المحفظة > سحب رصيد" at bounding box center [599, 262] width 129 height 7
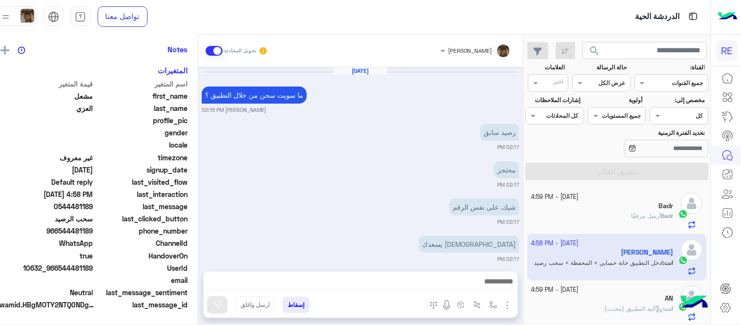
scroll to position [225, 0]
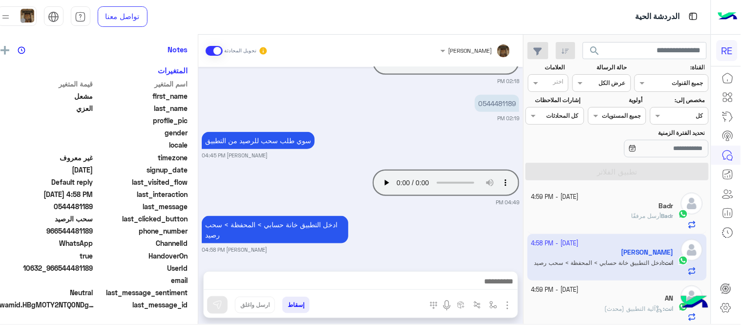
click at [620, 301] on div "AN" at bounding box center [603, 299] width 142 height 10
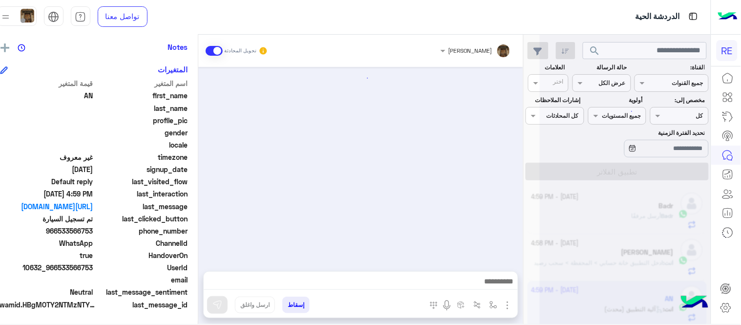
scroll to position [930, 0]
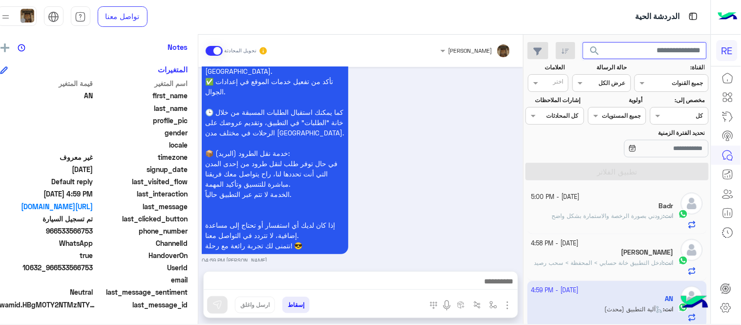
click at [642, 55] on input "text" at bounding box center [645, 51] width 124 height 18
paste input "*********"
type input "*********"
click at [583, 42] on button "search" at bounding box center [595, 52] width 24 height 21
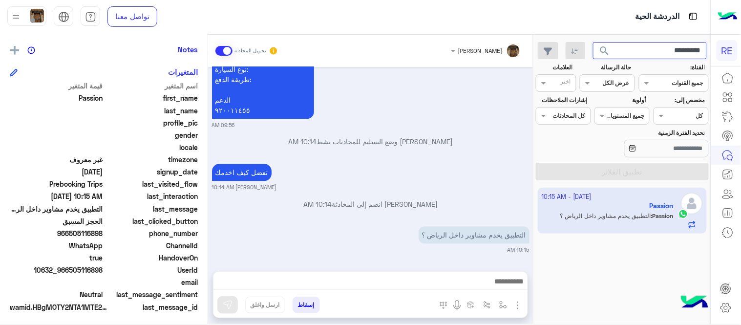
scroll to position [200, 0]
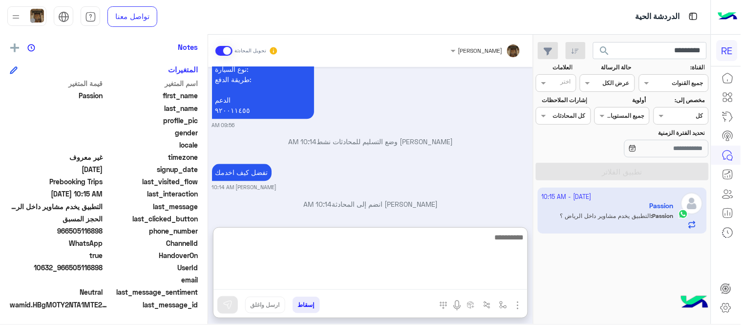
click at [370, 285] on textarea at bounding box center [371, 260] width 314 height 59
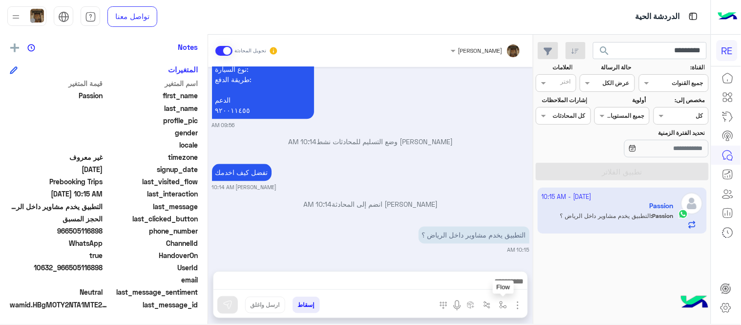
click at [503, 305] on img "button" at bounding box center [504, 305] width 8 height 8
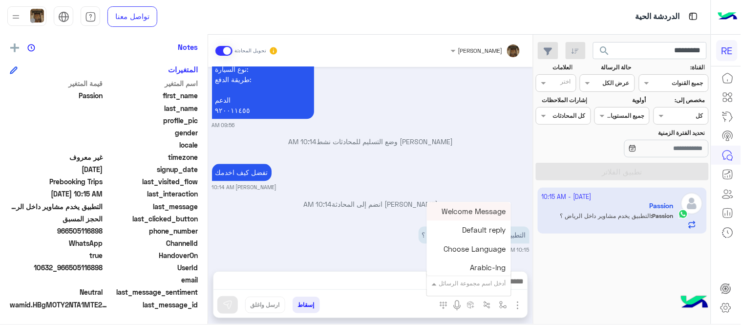
click at [480, 284] on input "text" at bounding box center [481, 282] width 49 height 9
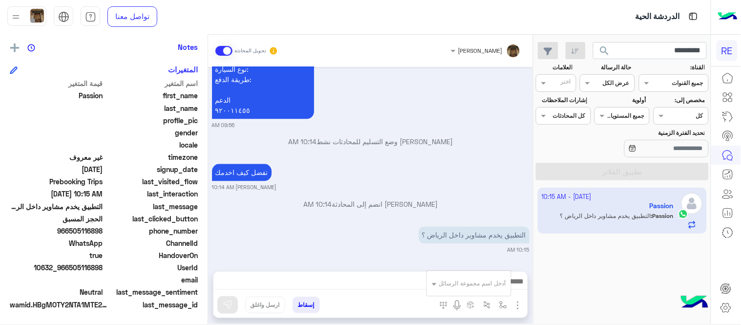
click at [377, 272] on div at bounding box center [371, 284] width 314 height 24
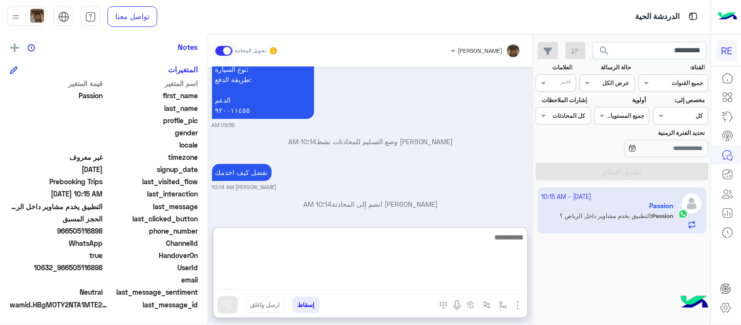
click at [385, 277] on textarea at bounding box center [371, 260] width 314 height 59
type textarea "**********"
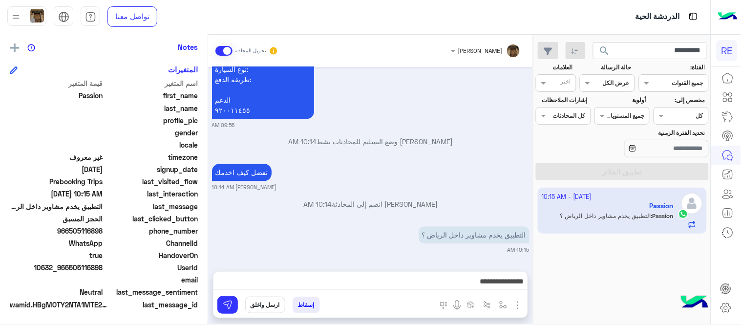
click at [344, 173] on div "تفضل كيف اخدمك [PERSON_NAME] 10:14 AM" at bounding box center [371, 176] width 318 height 30
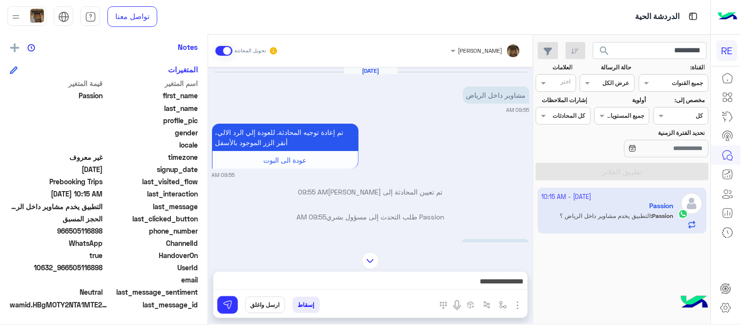
scroll to position [628, 0]
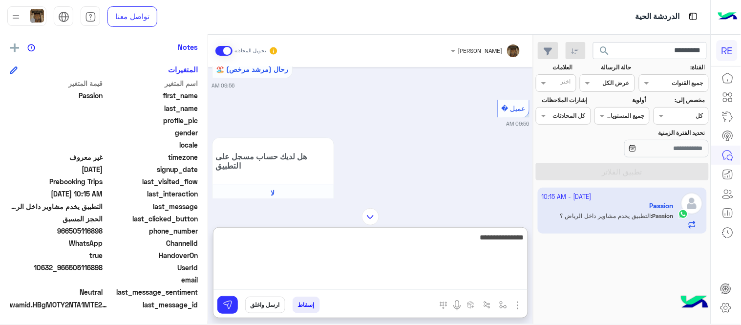
click at [465, 280] on textarea "**********" at bounding box center [371, 260] width 314 height 59
type textarea "********"
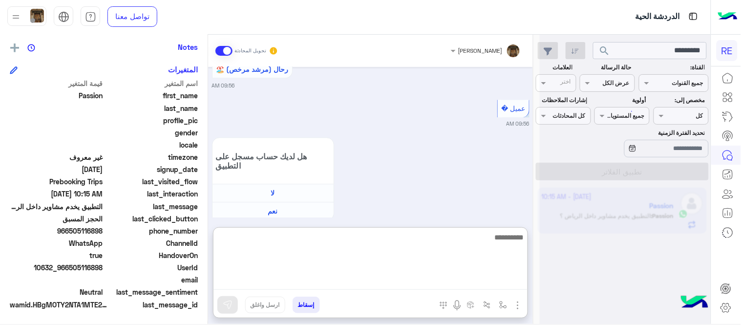
scroll to position [1322, 0]
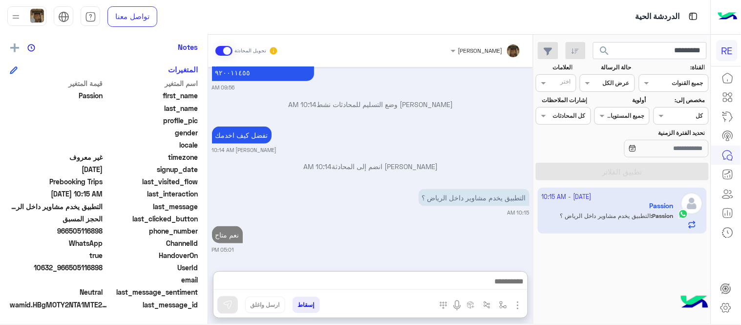
click at [337, 152] on div "[DATE] مشاوير داخل الرياض 09:55 AM تم إعادة توجيه المحادثة. للعودة إلي الرد الا…" at bounding box center [370, 164] width 325 height 195
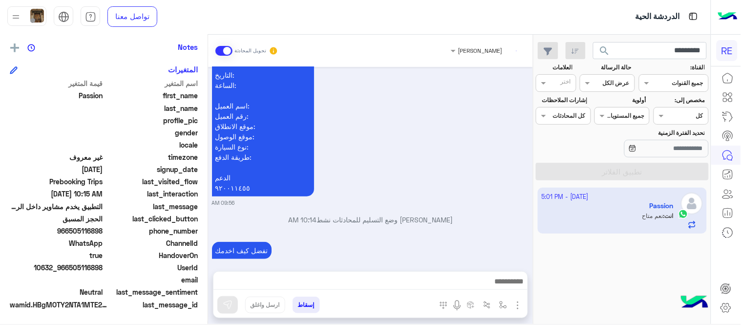
scroll to position [1255, 0]
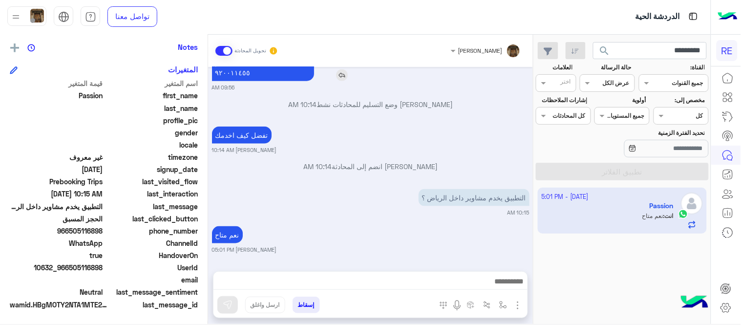
click at [340, 77] on img at bounding box center [342, 75] width 12 height 12
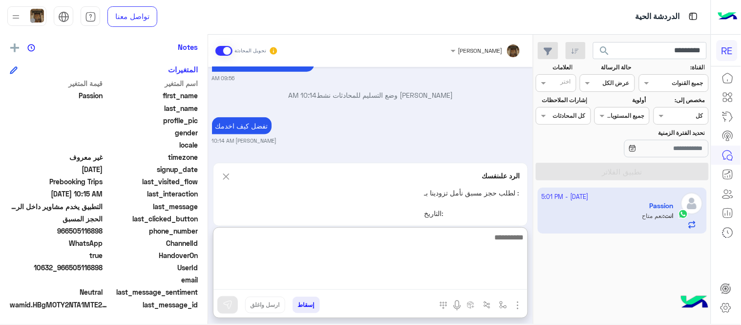
click at [372, 278] on textarea at bounding box center [371, 260] width 314 height 59
type textarea "**********"
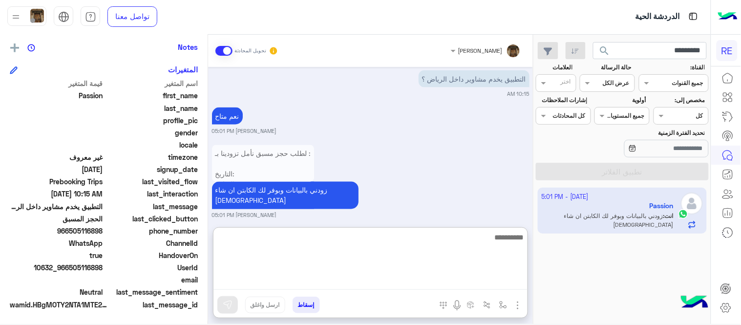
scroll to position [1373, 0]
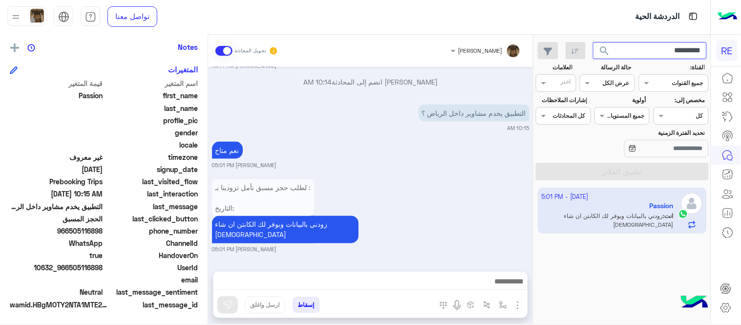
click at [657, 45] on input "*********" at bounding box center [650, 51] width 114 height 18
paste input "text"
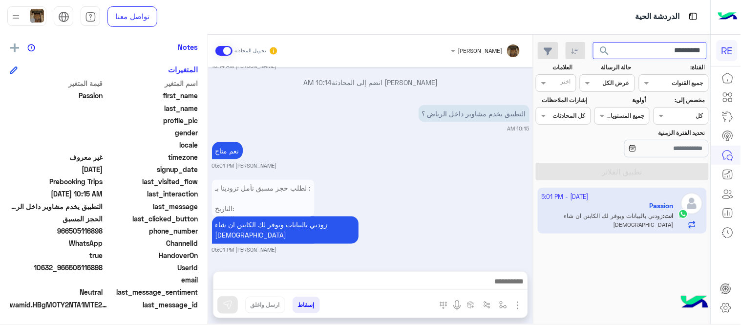
type input "*********"
click at [593, 42] on button "search" at bounding box center [605, 52] width 24 height 21
